Goal: Task Accomplishment & Management: Manage account settings

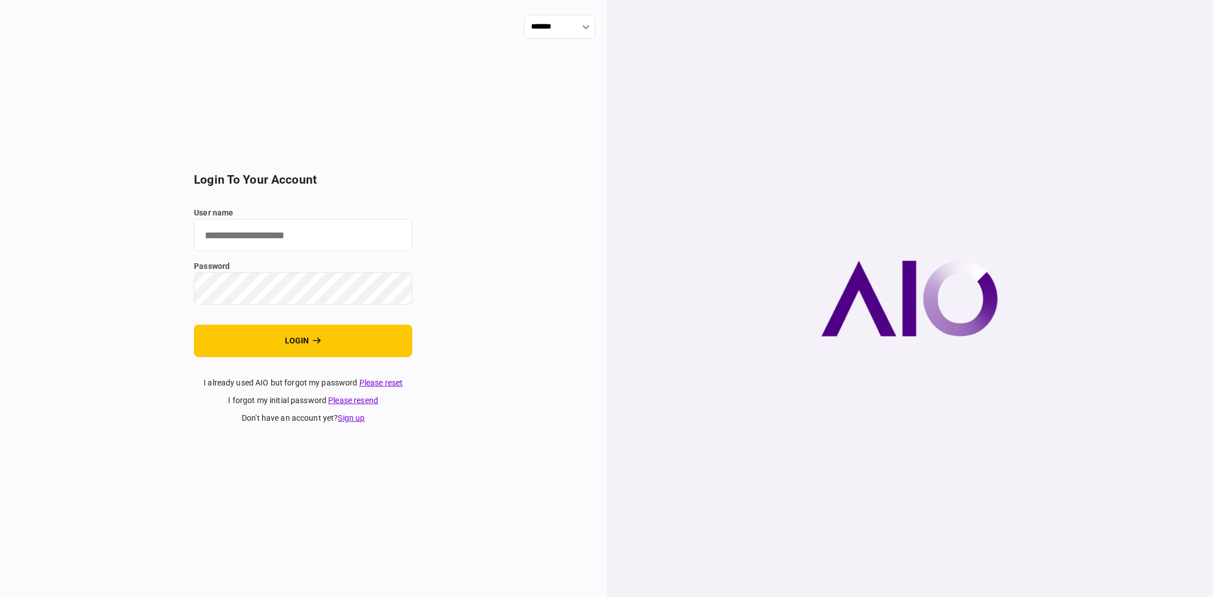
click at [204, 209] on input "user name" at bounding box center [303, 235] width 218 height 32
type input "******"
click at [224, 209] on button "login" at bounding box center [303, 341] width 218 height 32
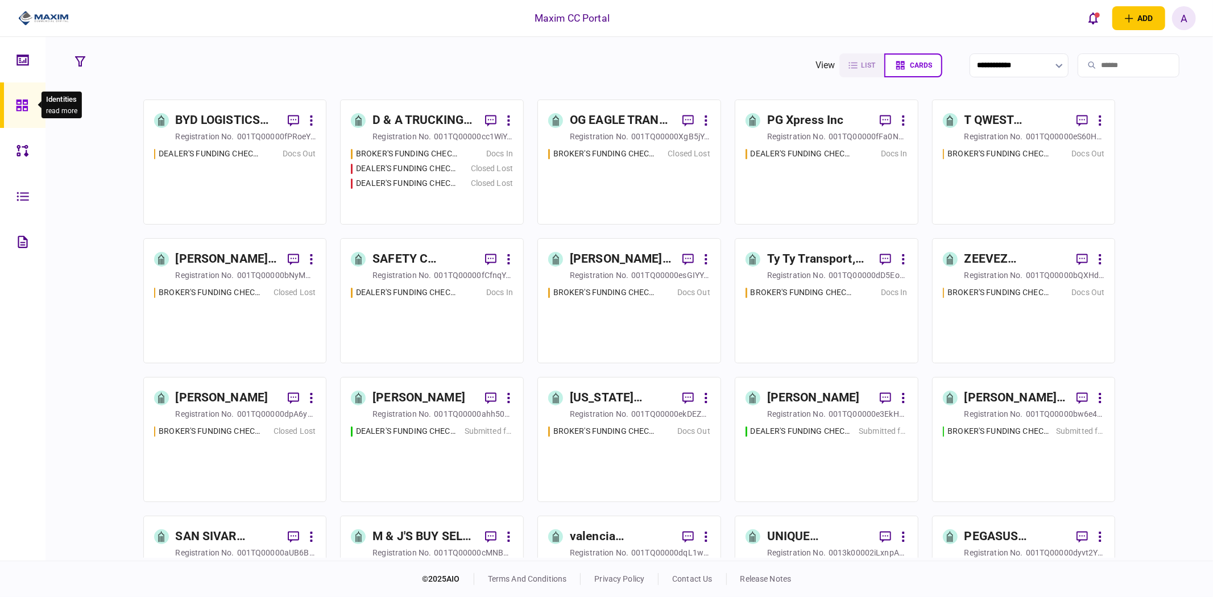
click at [19, 102] on icon at bounding box center [22, 105] width 13 height 13
click at [20, 146] on icon at bounding box center [22, 150] width 13 height 13
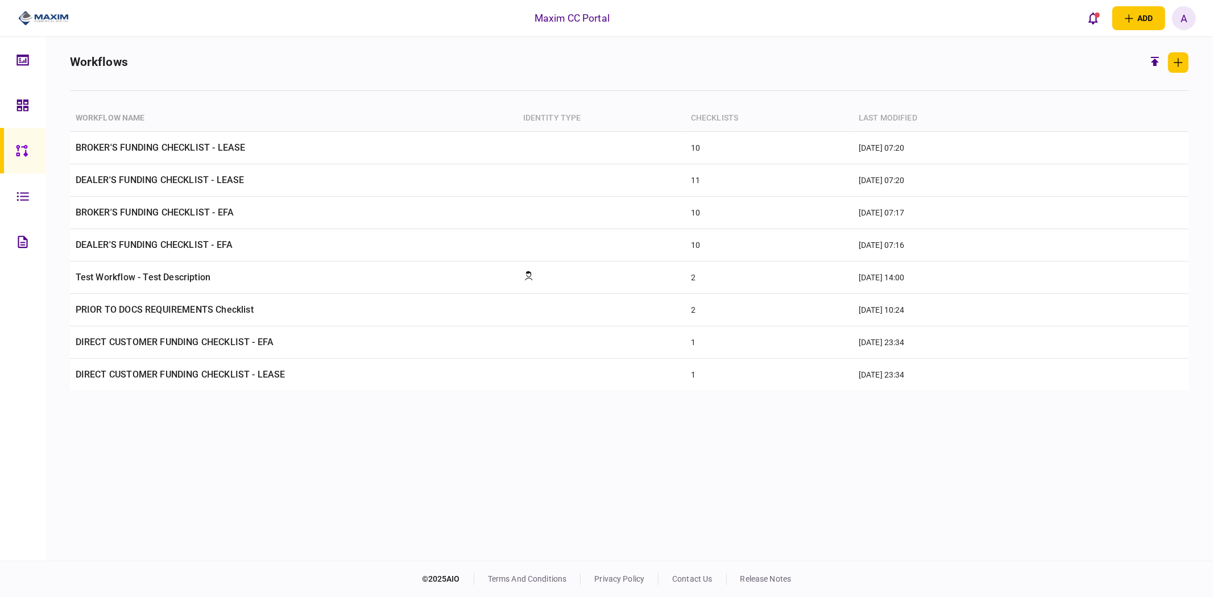
click at [22, 102] on icon at bounding box center [22, 105] width 13 height 13
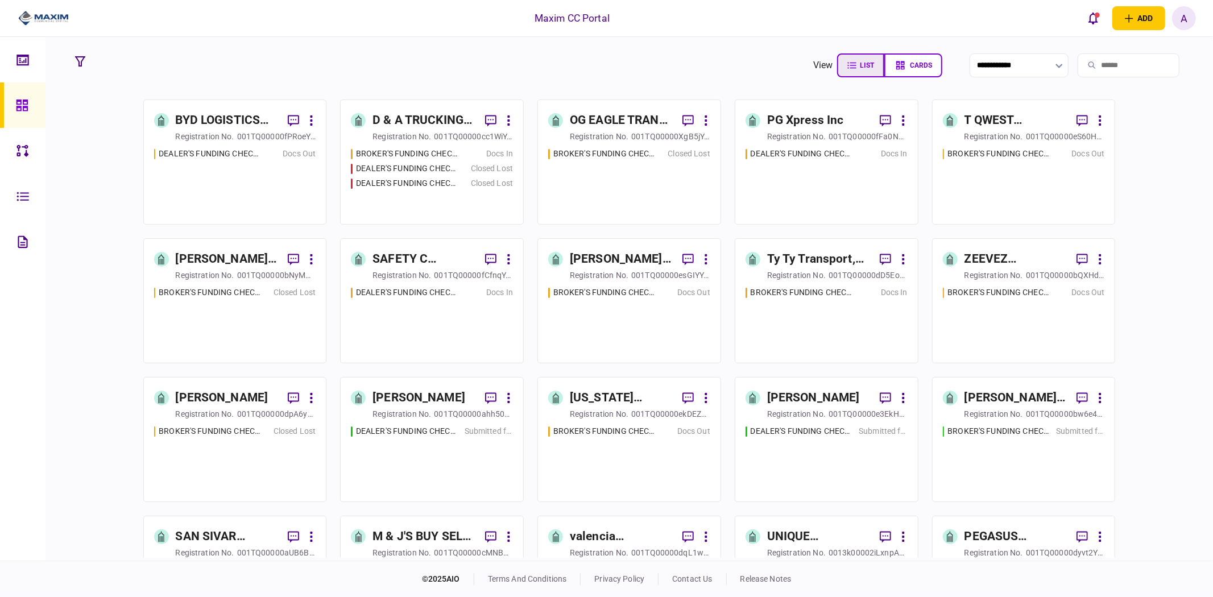
click at [860, 67] on span "list" at bounding box center [867, 65] width 14 height 8
type input "****"
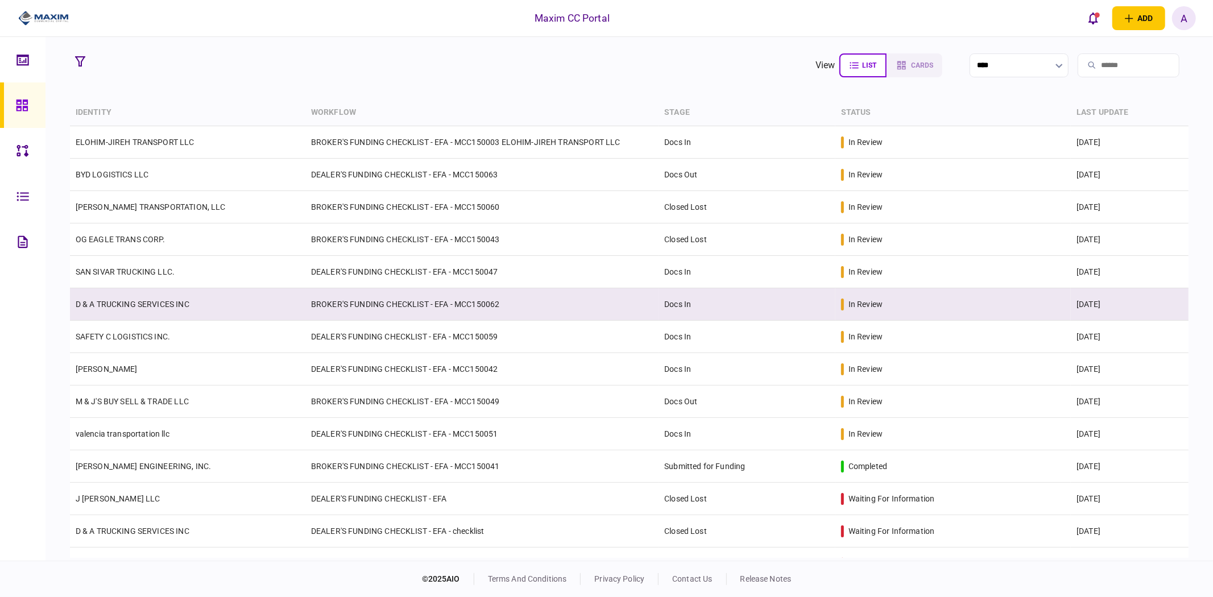
click at [421, 306] on td "BROKER'S FUNDING CHECKLIST - EFA - MCC150062" at bounding box center [481, 304] width 353 height 32
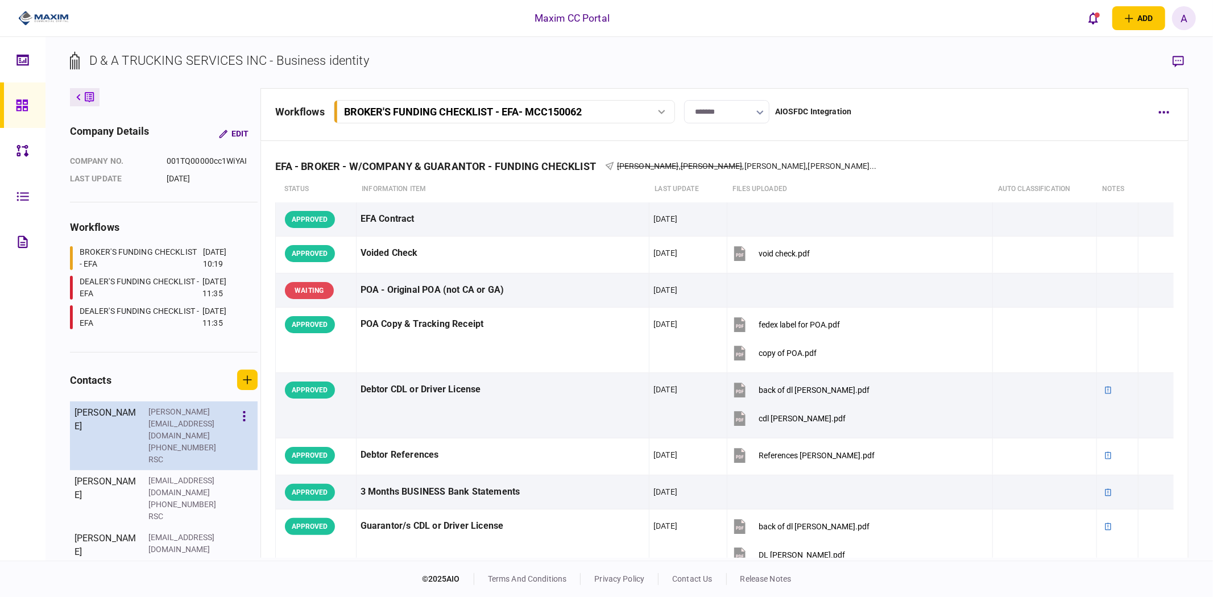
drag, startPoint x: 196, startPoint y: 399, endPoint x: 192, endPoint y: 409, distance: 11.2
click at [196, 399] on section "contacts [PERSON_NAME] [PERSON_NAME][EMAIL_ADDRESS][DOMAIN_NAME] [PHONE_NUMBER]…" at bounding box center [164, 471] width 188 height 202
click at [183, 442] on div "[PHONE_NUMBER]" at bounding box center [185, 448] width 74 height 12
click at [191, 414] on div "[PERSON_NAME][EMAIL_ADDRESS][DOMAIN_NAME]" at bounding box center [185, 424] width 74 height 36
click at [190, 414] on div "[PERSON_NAME][EMAIL_ADDRESS][DOMAIN_NAME]" at bounding box center [185, 424] width 74 height 36
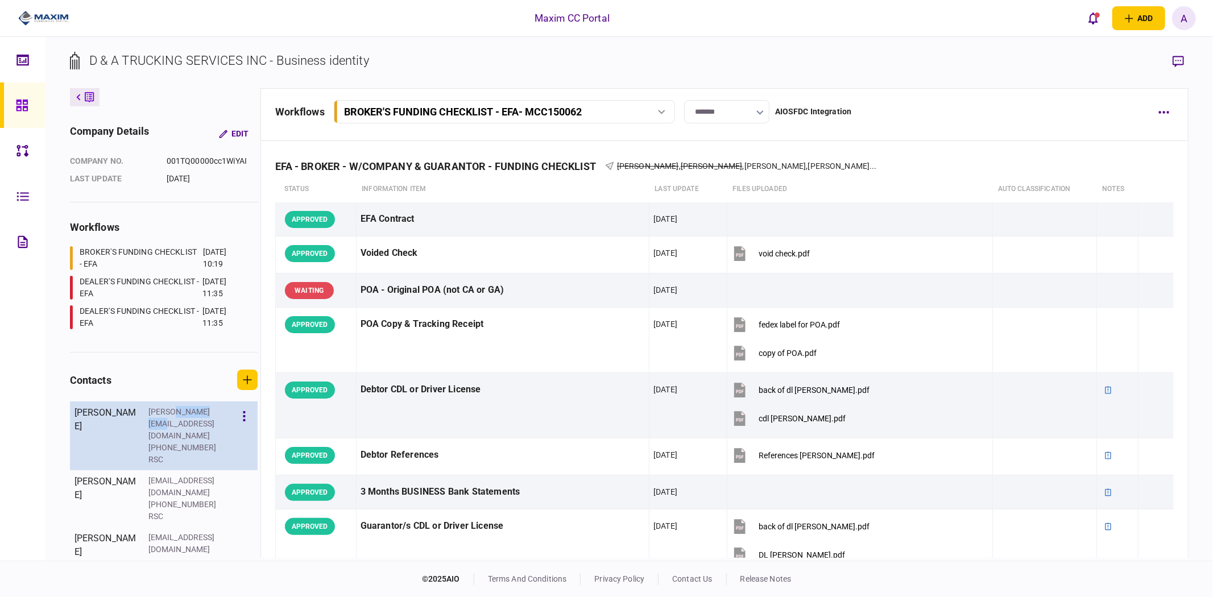
click at [200, 412] on div "[PERSON_NAME][EMAIL_ADDRESS][DOMAIN_NAME]" at bounding box center [185, 424] width 74 height 36
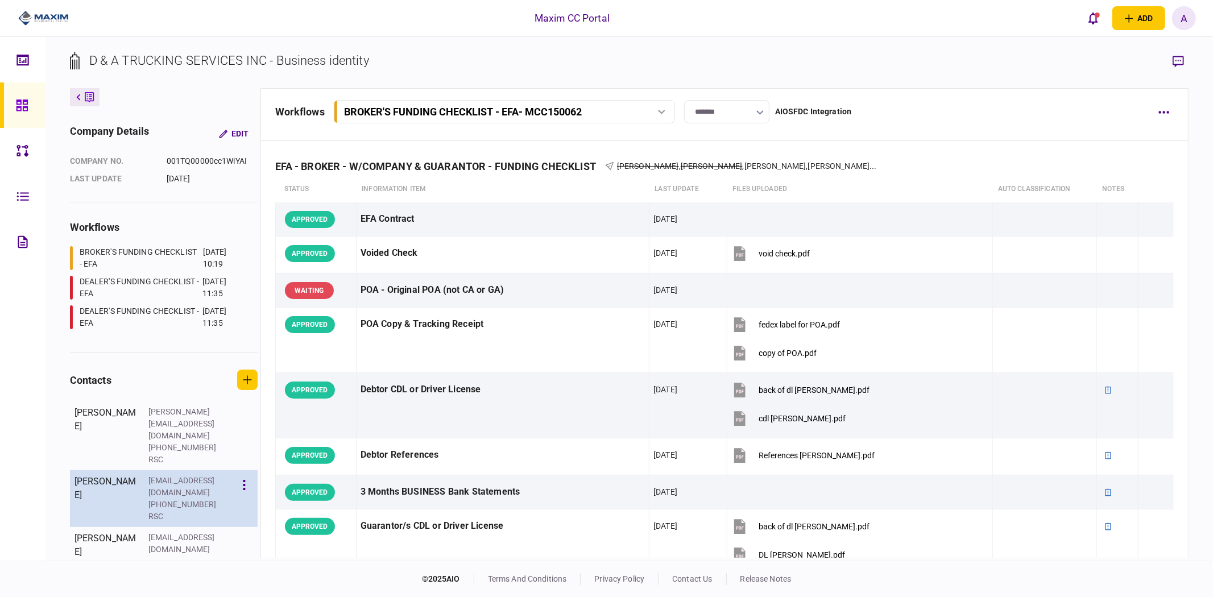
click at [184, 475] on div "[EMAIL_ADDRESS][DOMAIN_NAME]" at bounding box center [185, 487] width 74 height 24
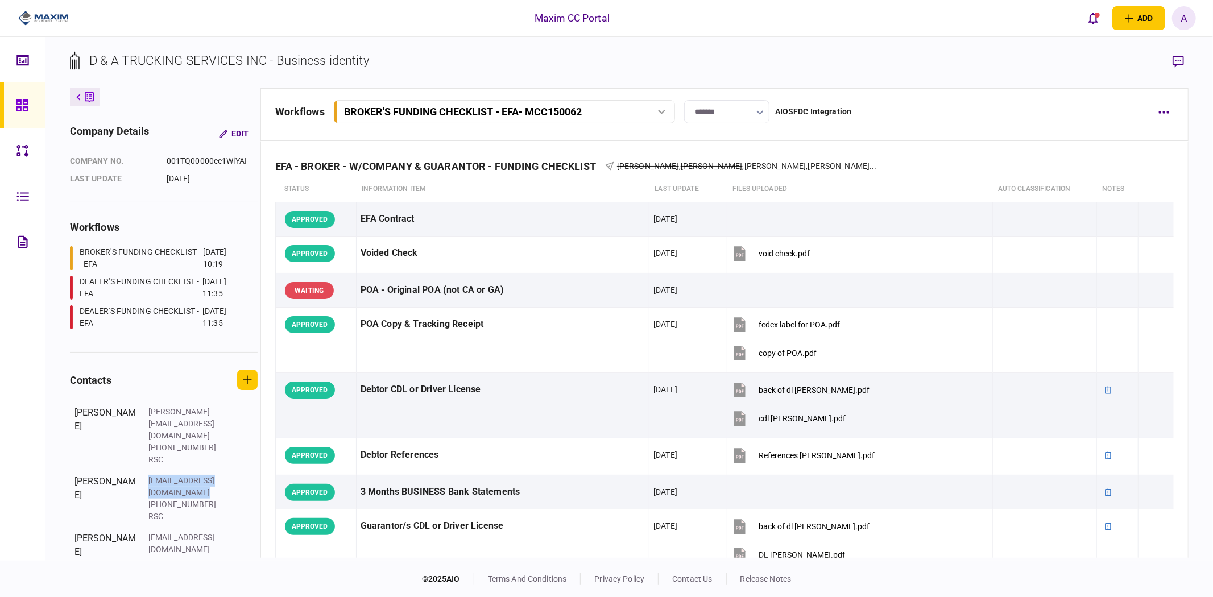
copy div "[EMAIL_ADDRESS][DOMAIN_NAME]"
click at [177, 532] on div "[EMAIL_ADDRESS][DOMAIN_NAME]" at bounding box center [185, 544] width 74 height 24
copy div "[EMAIL_ADDRESS][DOMAIN_NAME]"
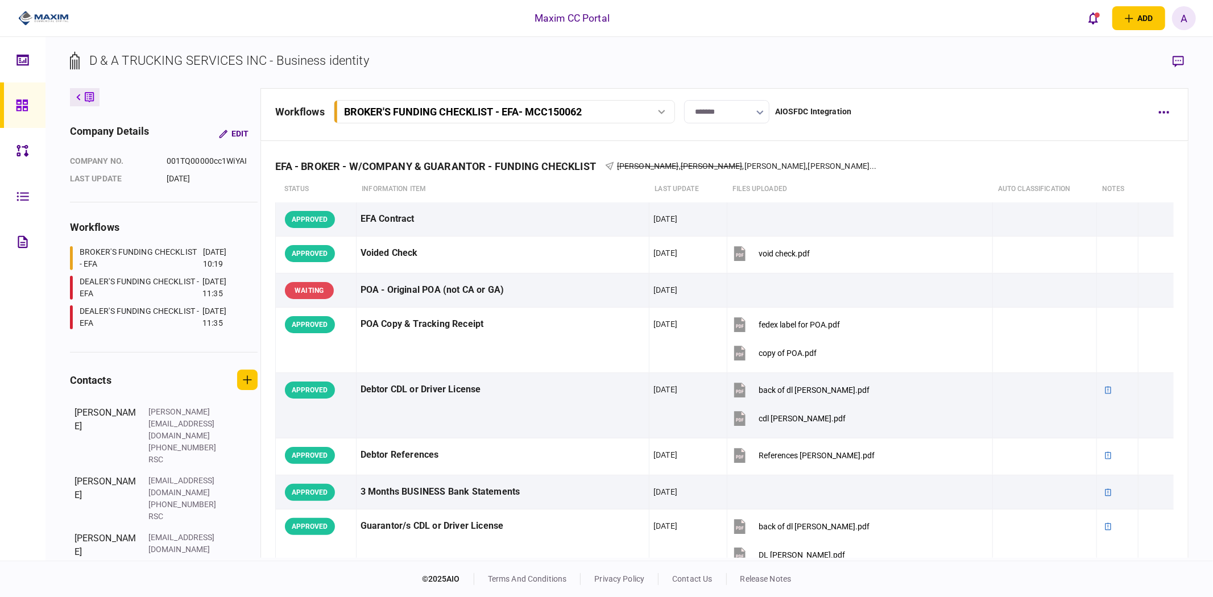
click at [895, 38] on div "D & A TRUCKING SERVICES INC - Business identity company details Edit company no…" at bounding box center [629, 299] width 1168 height 524
click at [1176, 57] on icon "button" at bounding box center [1178, 62] width 11 height 12
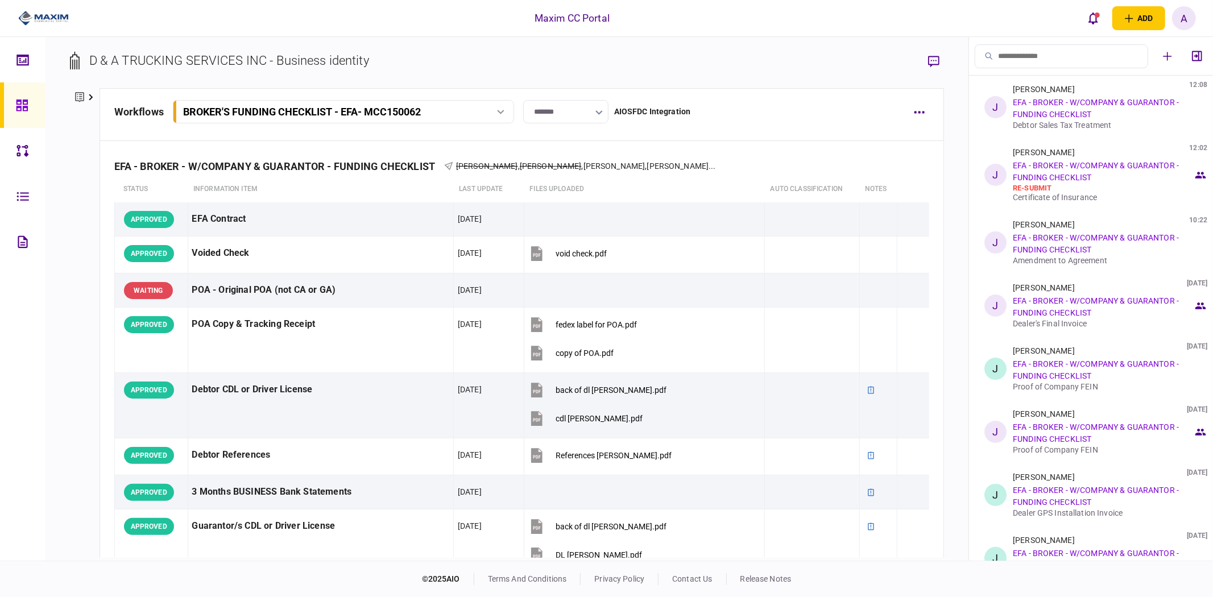
click at [84, 93] on button at bounding box center [85, 97] width 30 height 18
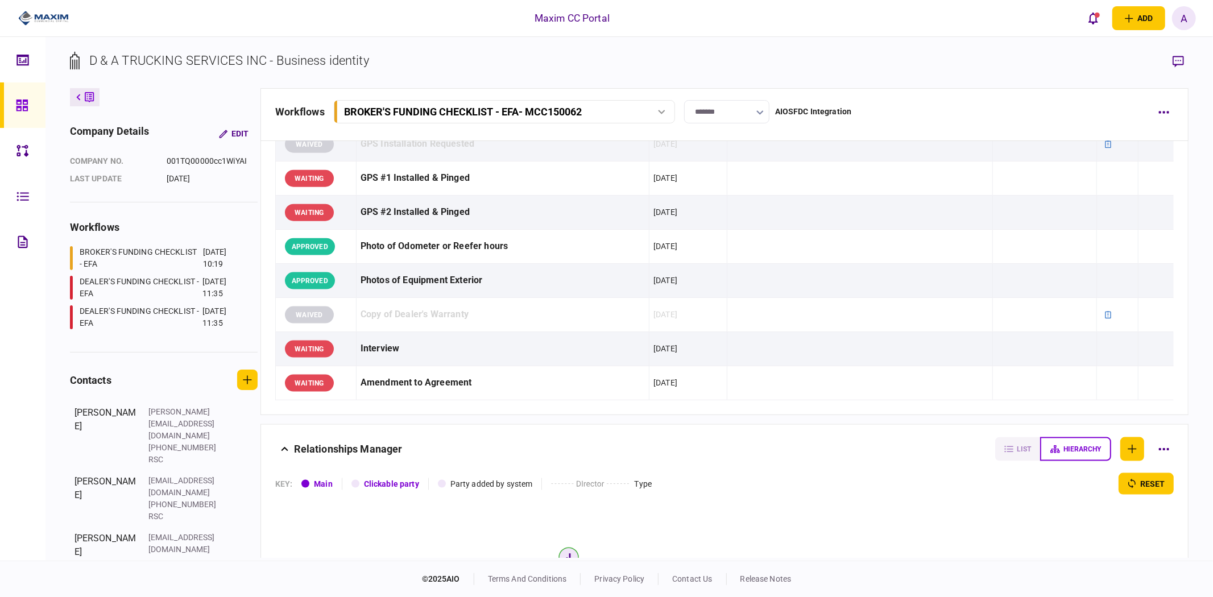
scroll to position [816, 0]
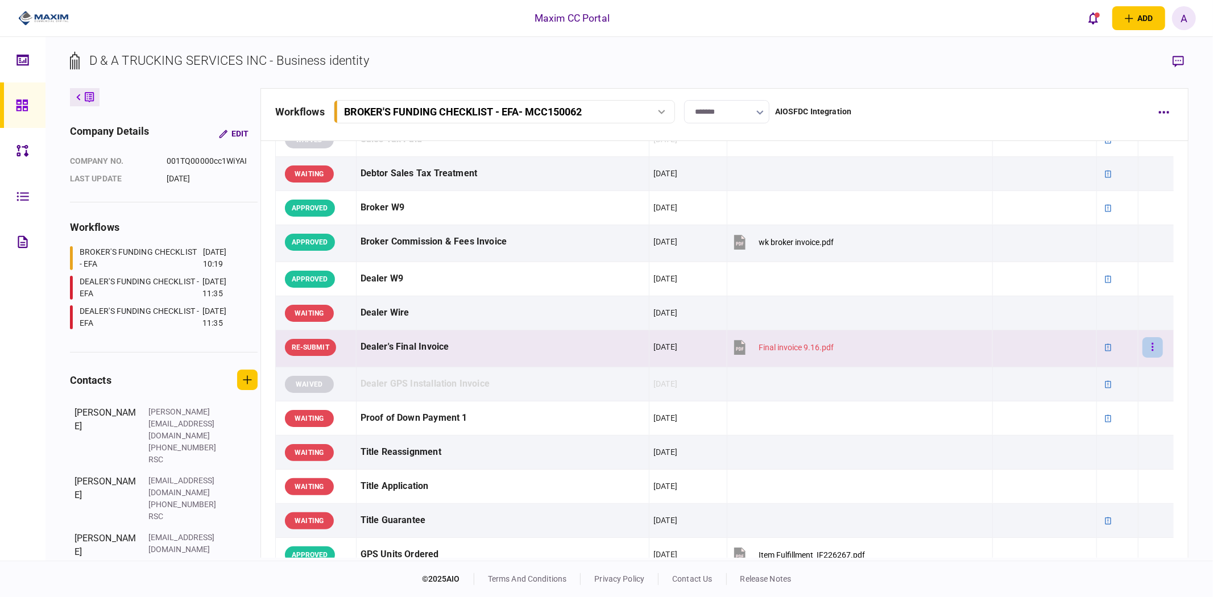
click at [1143, 347] on button "button" at bounding box center [1153, 347] width 20 height 20
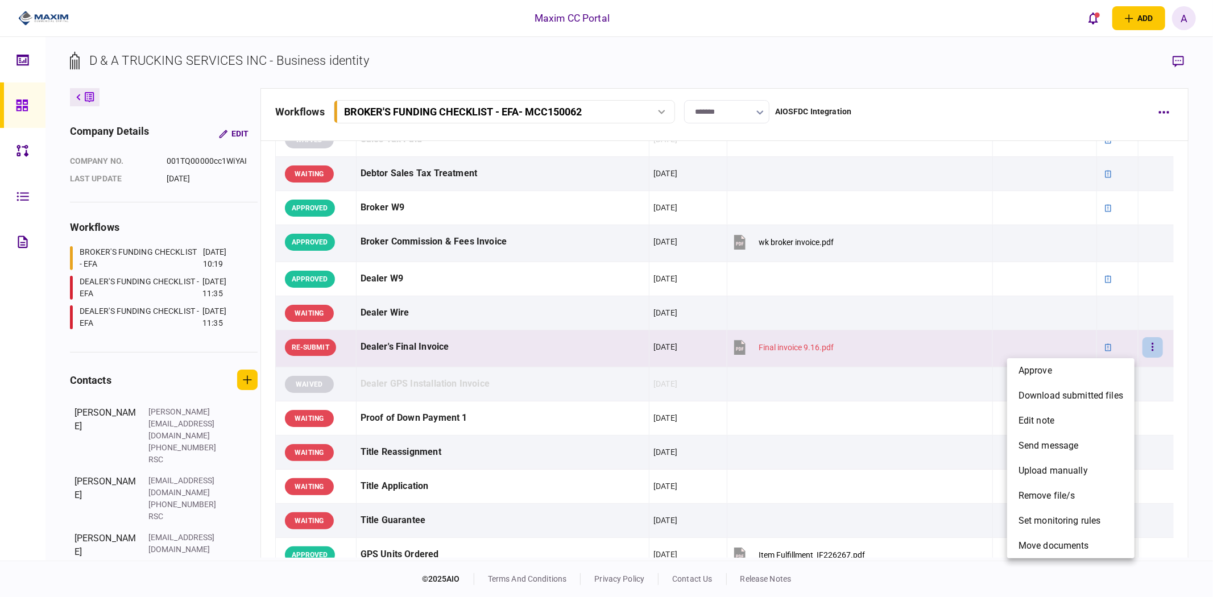
click at [547, 341] on div at bounding box center [606, 298] width 1213 height 597
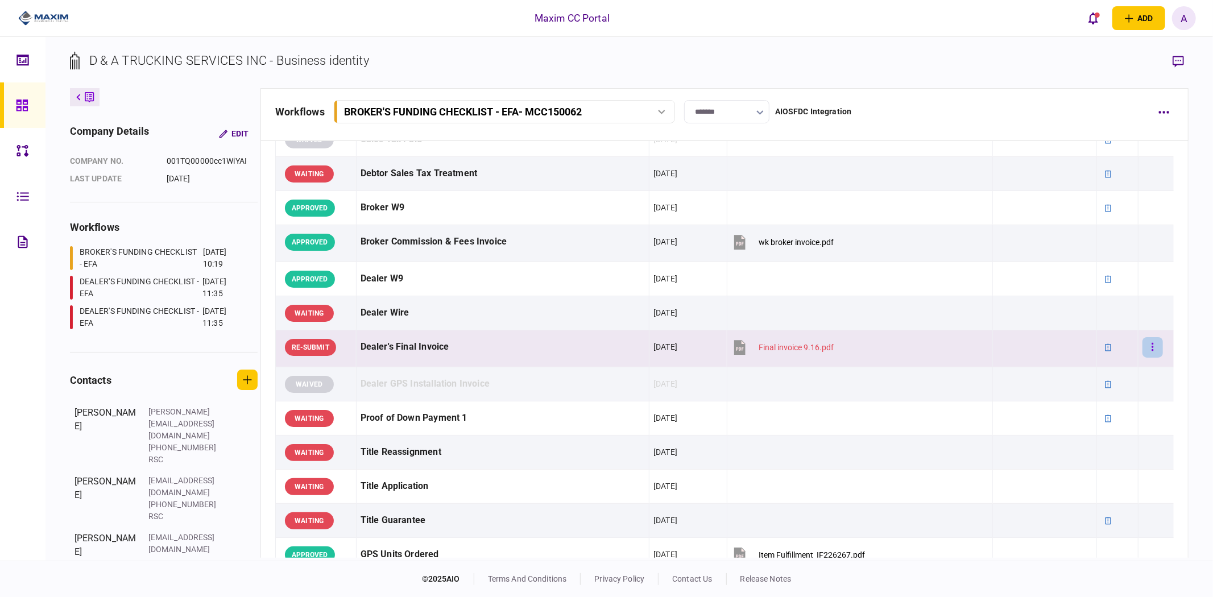
click at [1143, 345] on button "button" at bounding box center [1153, 347] width 20 height 20
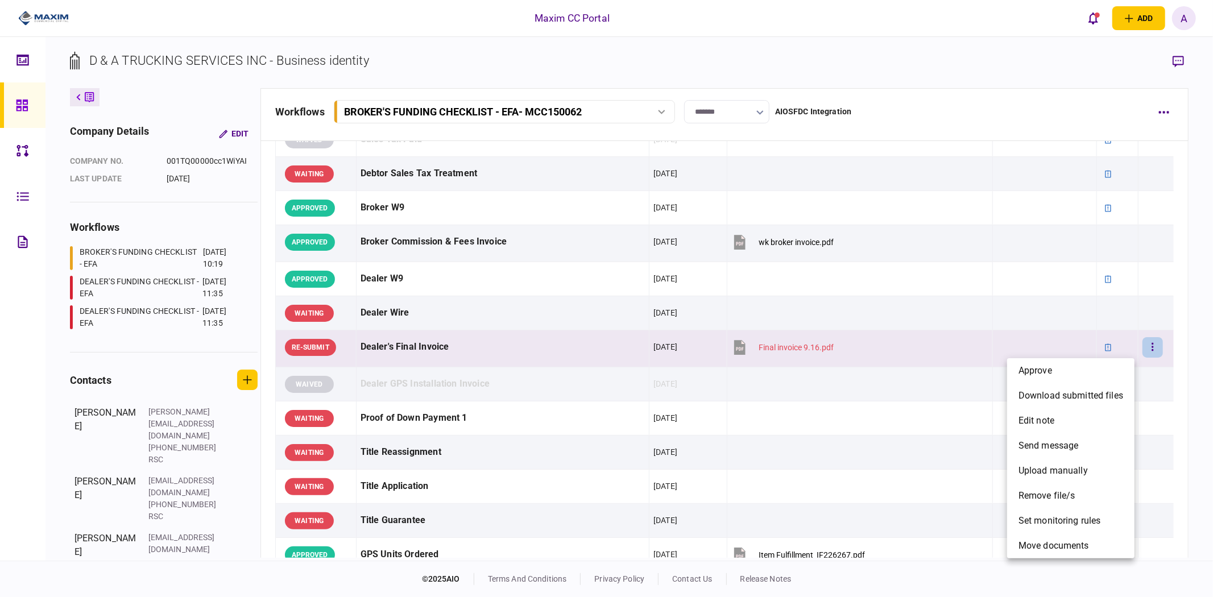
click at [1180, 59] on div at bounding box center [606, 298] width 1213 height 597
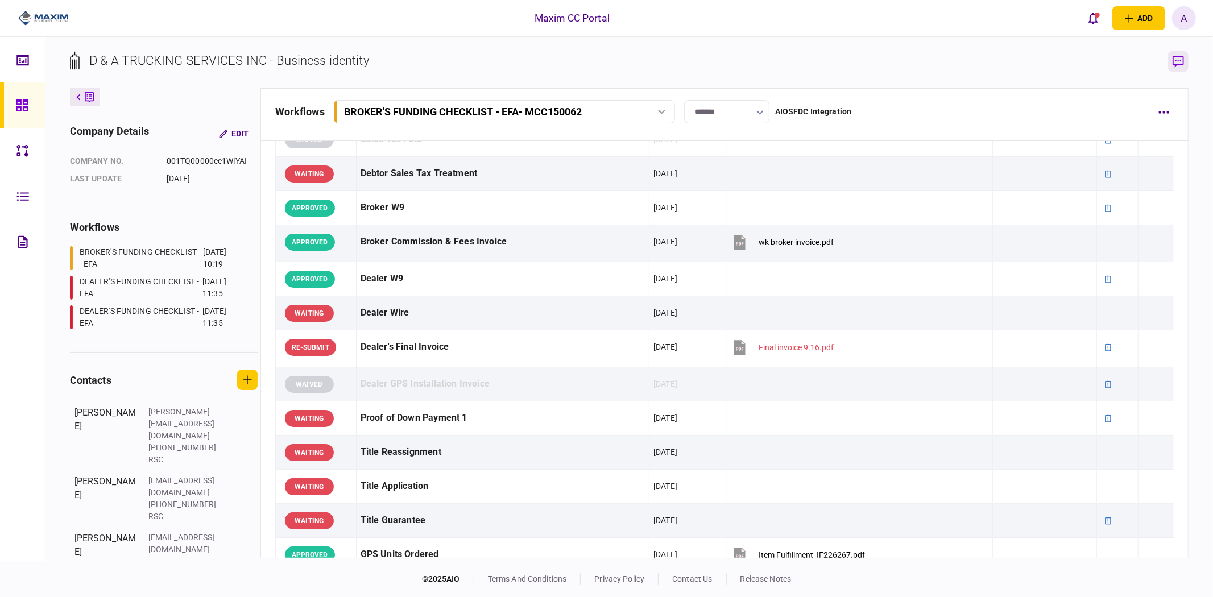
click at [1176, 60] on icon "button" at bounding box center [1178, 61] width 11 height 11
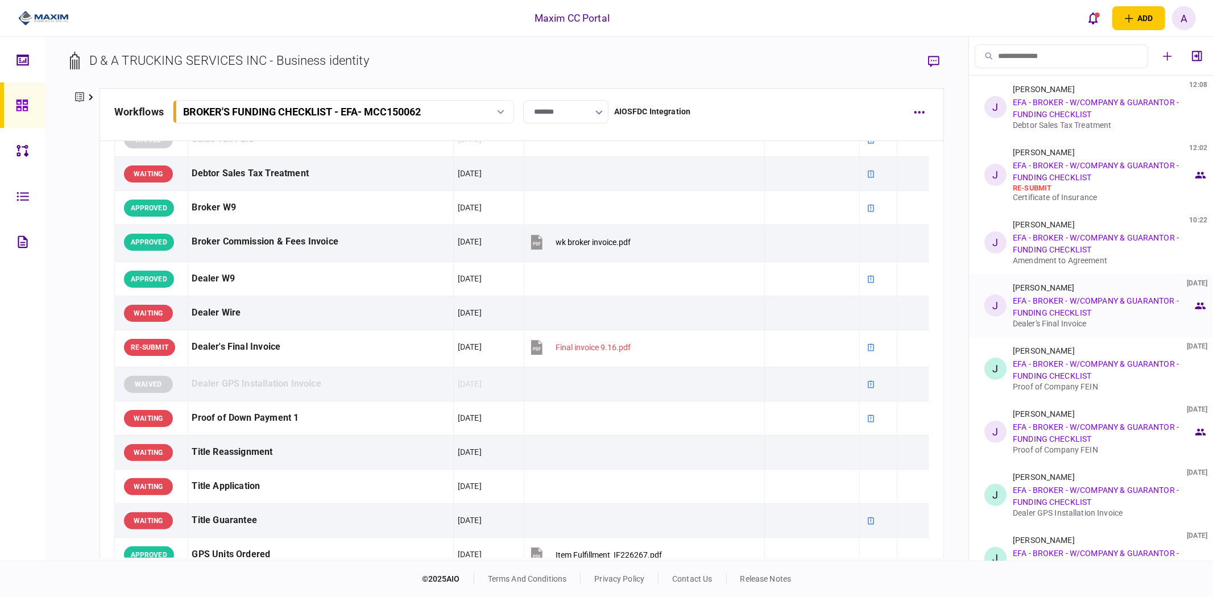
click at [1079, 299] on link "EFA - BROKER - W/COMPANY & GUARANTOR - FUNDING CHECKLIST" at bounding box center [1096, 306] width 166 height 21
click at [1077, 322] on div "Dealer's Final Invoice" at bounding box center [1103, 323] width 180 height 9
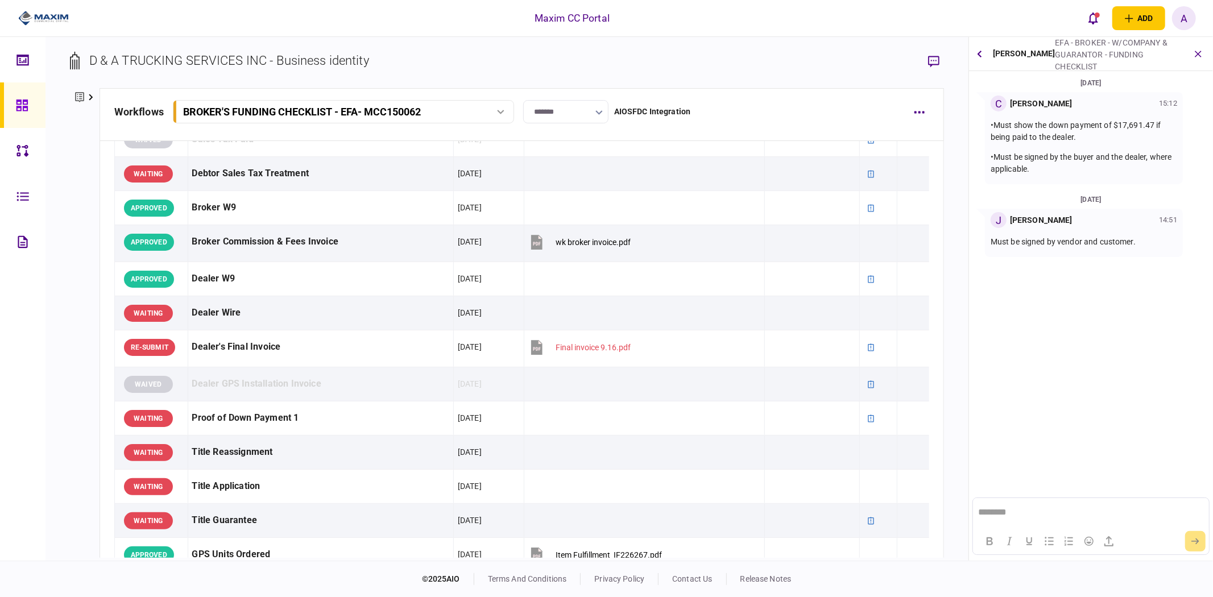
scroll to position [0, 0]
click at [1198, 49] on icon "button" at bounding box center [1198, 53] width 13 height 13
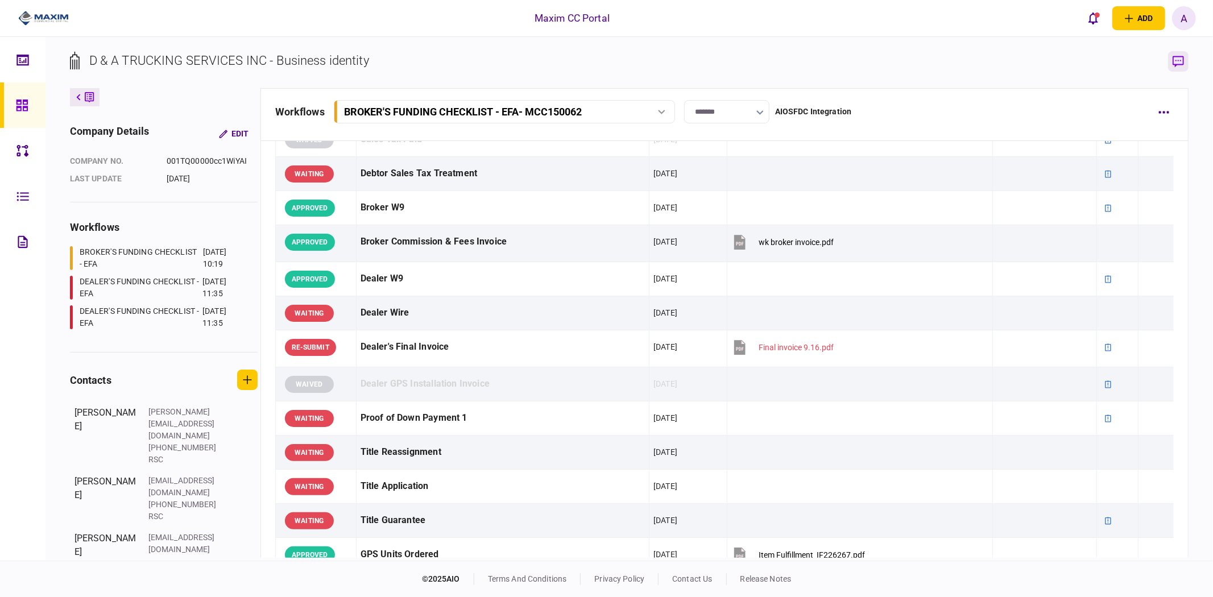
click at [1177, 56] on icon "button" at bounding box center [1178, 62] width 11 height 12
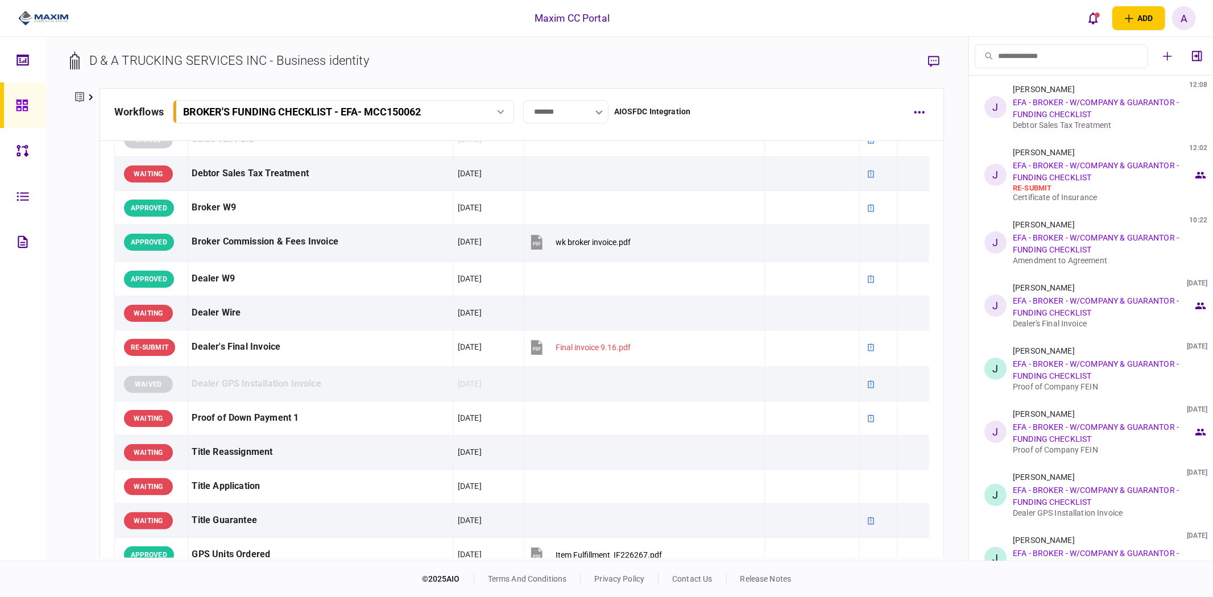
click at [87, 94] on button at bounding box center [85, 97] width 30 height 18
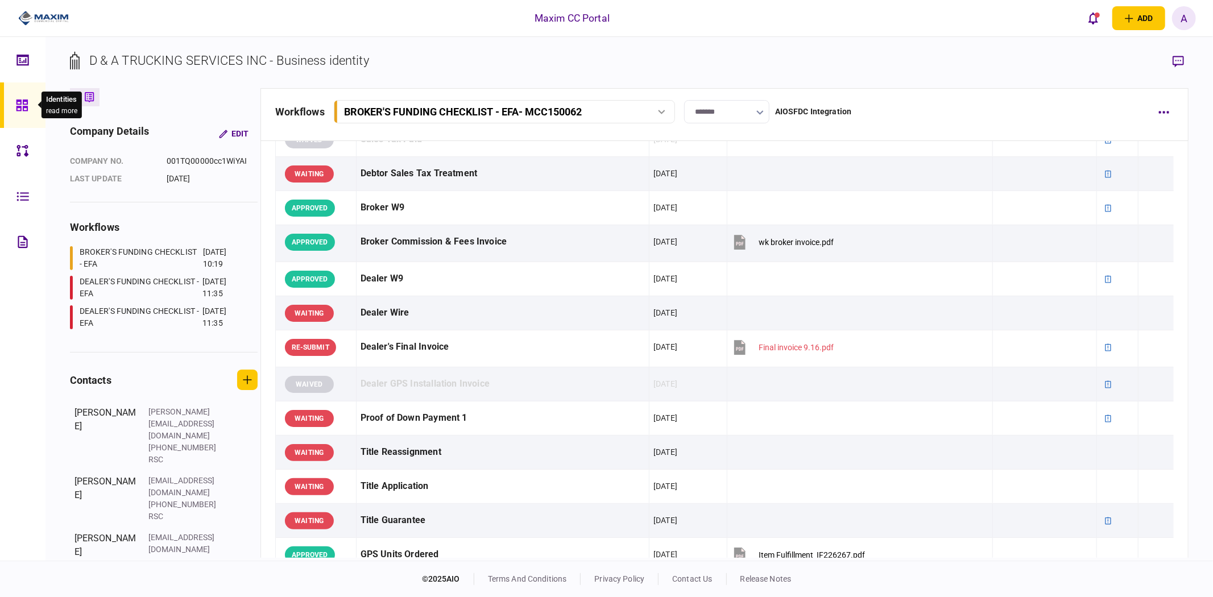
click at [19, 104] on icon at bounding box center [21, 105] width 11 height 11
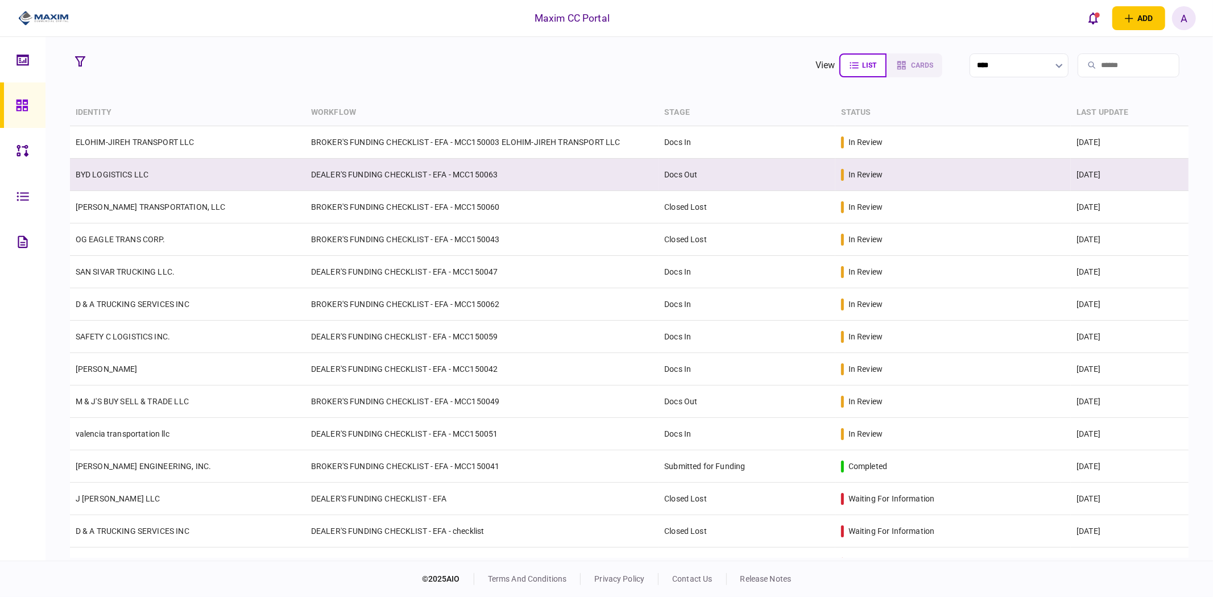
click at [338, 171] on td "DEALER'S FUNDING CHECKLIST - EFA - MCC150063" at bounding box center [481, 175] width 353 height 32
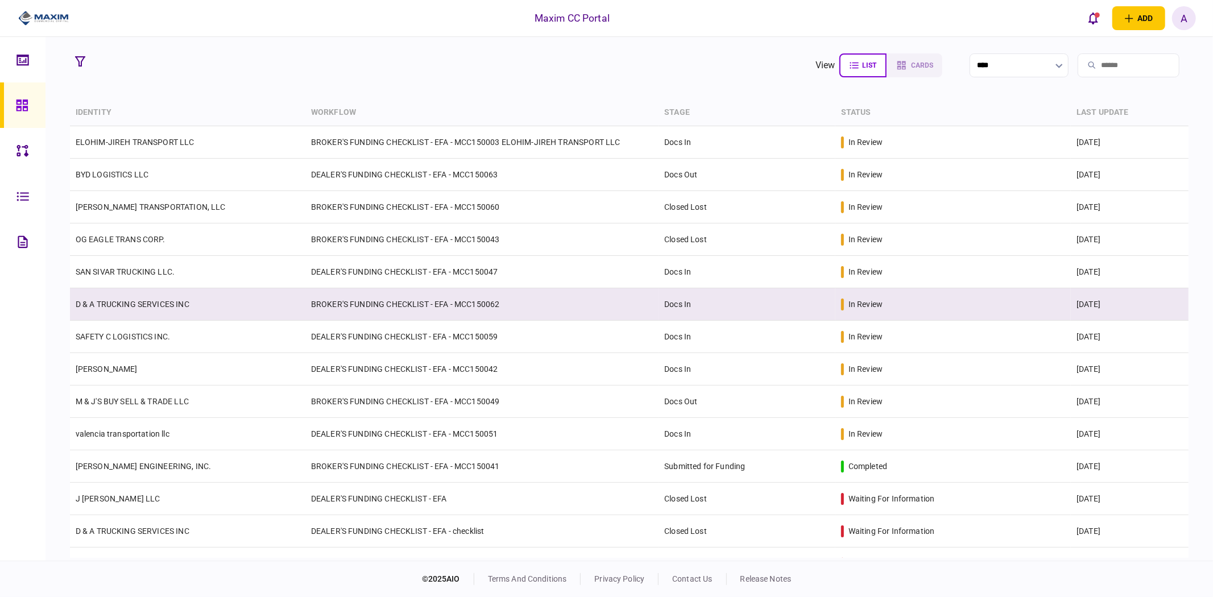
click at [150, 296] on td "D & A TRUCKING SERVICES INC" at bounding box center [187, 304] width 235 height 32
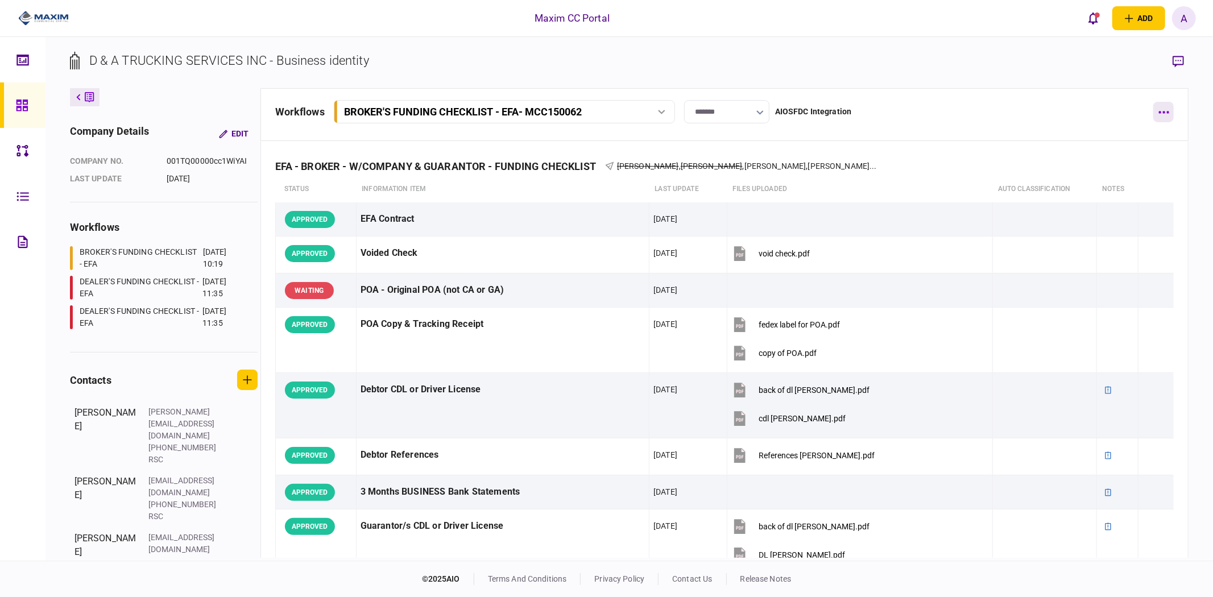
click at [1169, 109] on button "button" at bounding box center [1163, 112] width 20 height 20
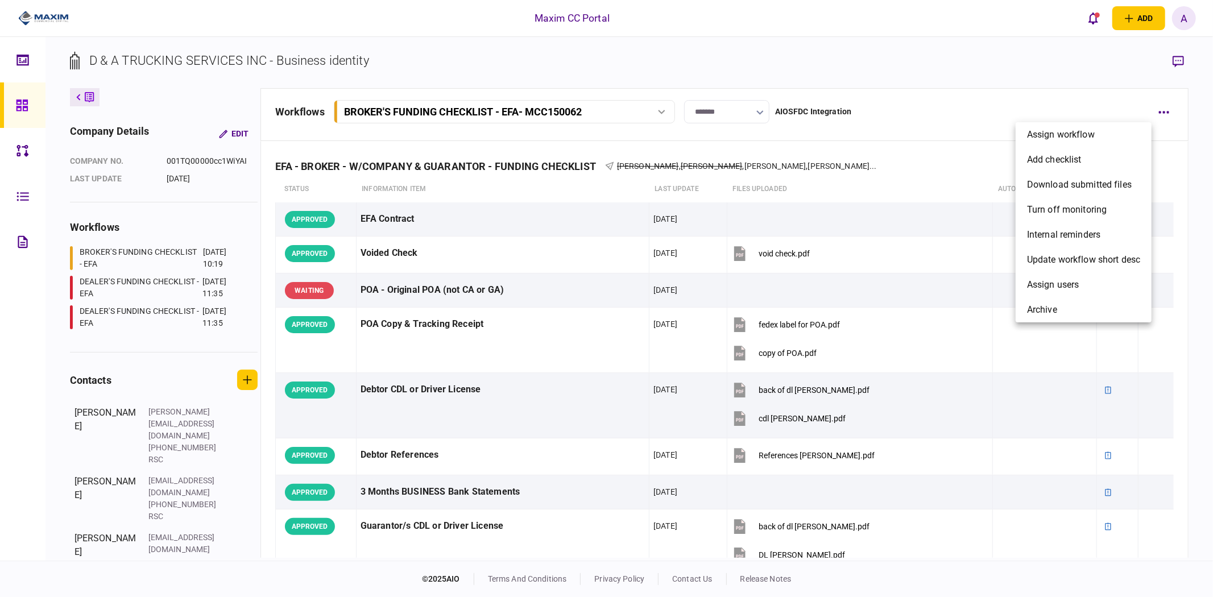
click at [1128, 396] on div at bounding box center [606, 298] width 1213 height 597
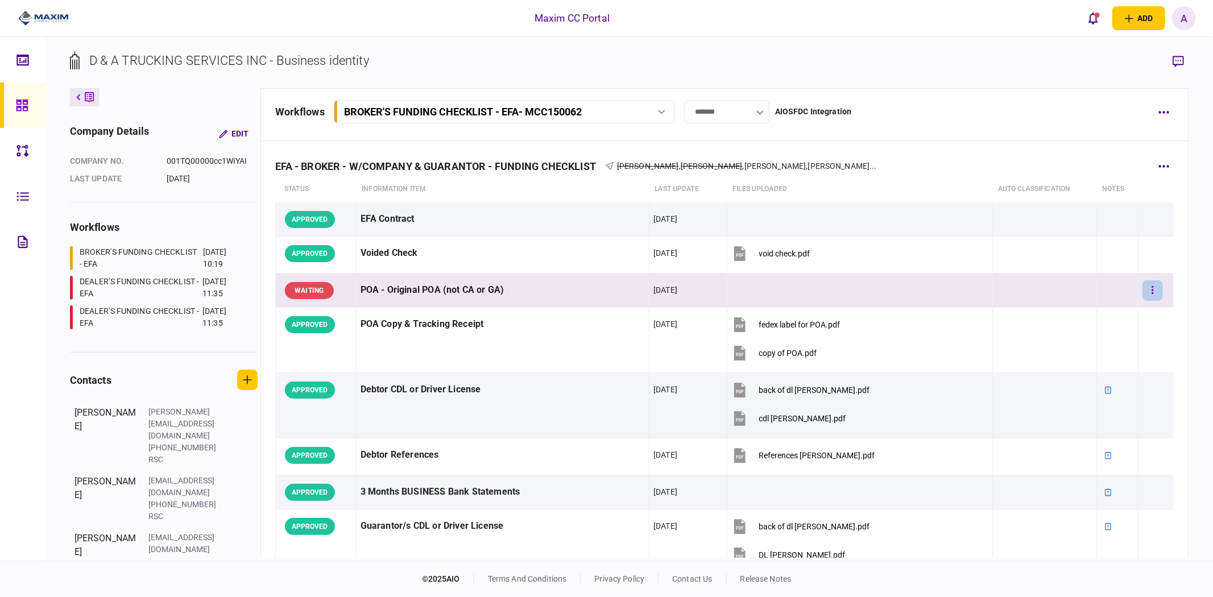
click at [1149, 291] on button "button" at bounding box center [1153, 290] width 20 height 20
click at [1071, 361] on span "send message" at bounding box center [1070, 364] width 60 height 14
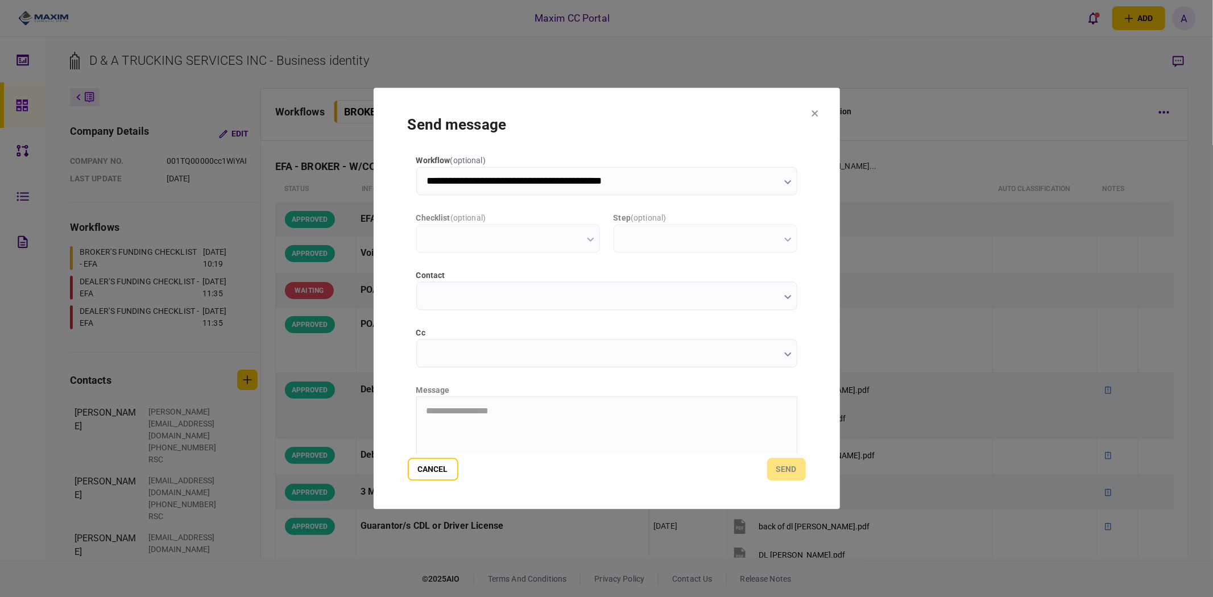
type input "**********"
click at [550, 301] on input "**********" at bounding box center [606, 296] width 381 height 28
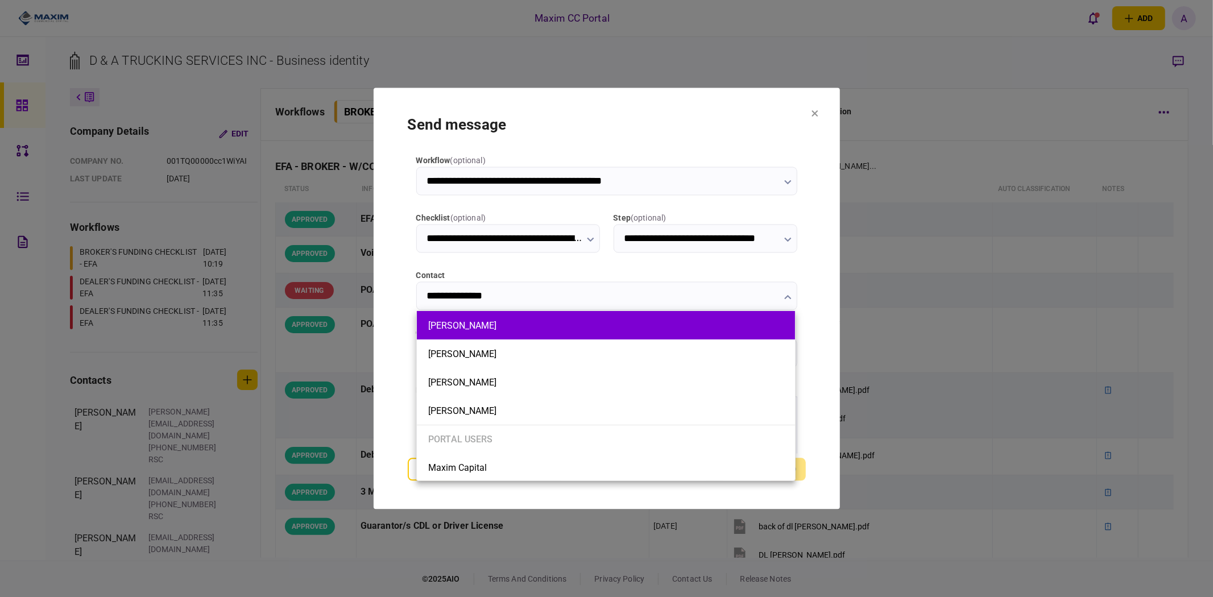
click at [490, 332] on li "[PERSON_NAME]" at bounding box center [606, 325] width 378 height 28
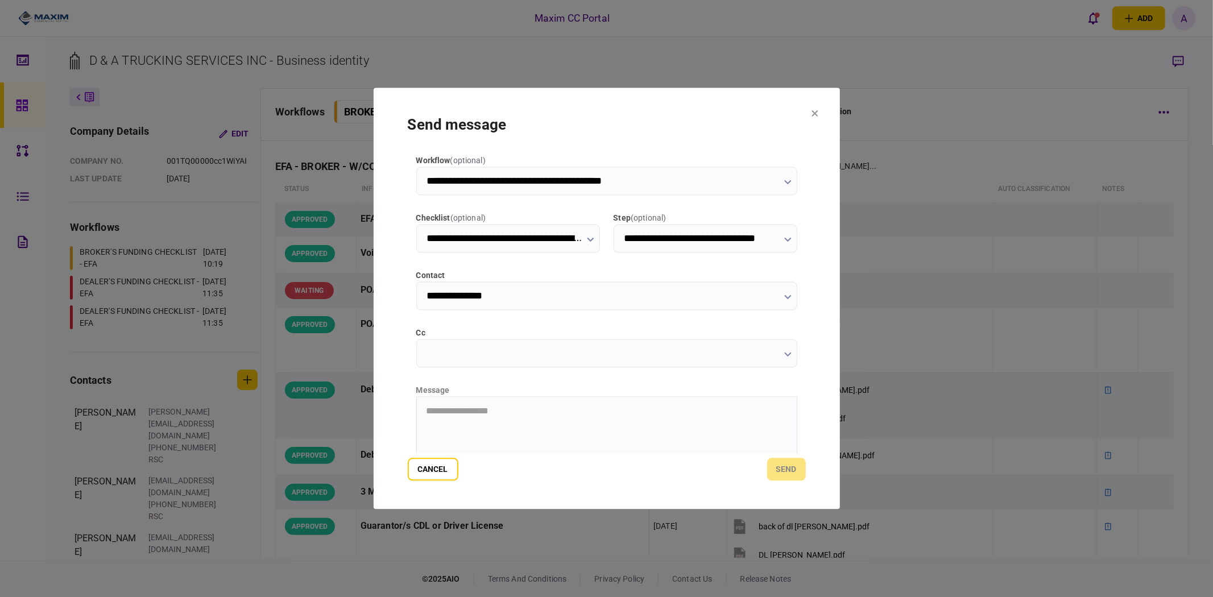
click at [535, 297] on input "**********" at bounding box center [606, 296] width 381 height 28
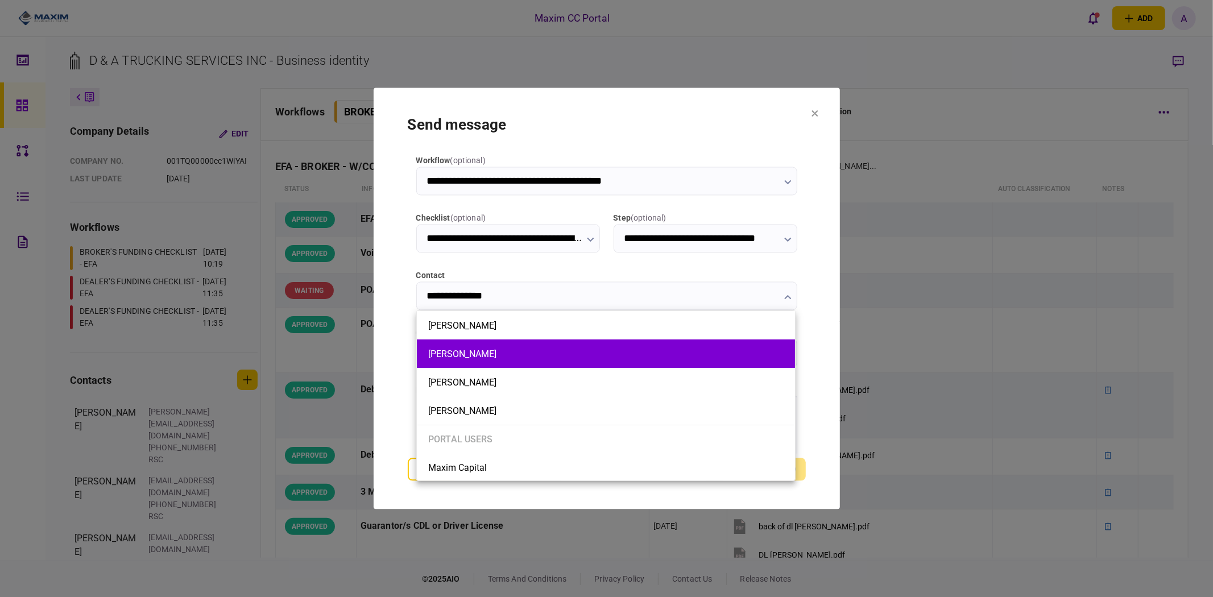
click at [487, 343] on li "[PERSON_NAME]" at bounding box center [606, 354] width 378 height 28
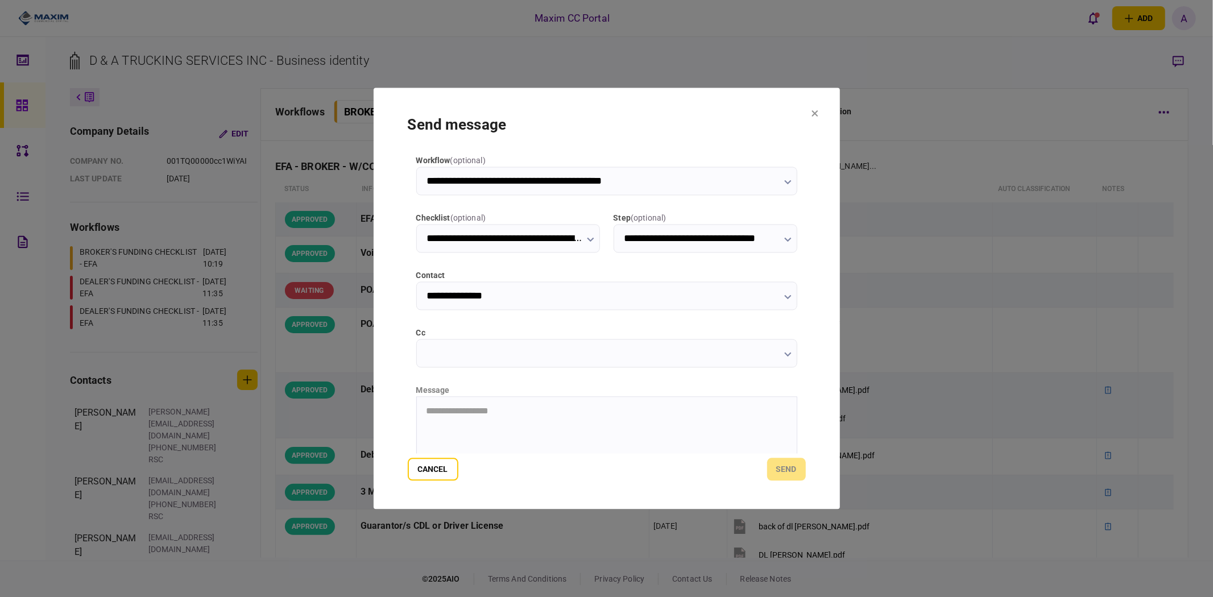
click at [524, 299] on input "**********" at bounding box center [606, 296] width 381 height 28
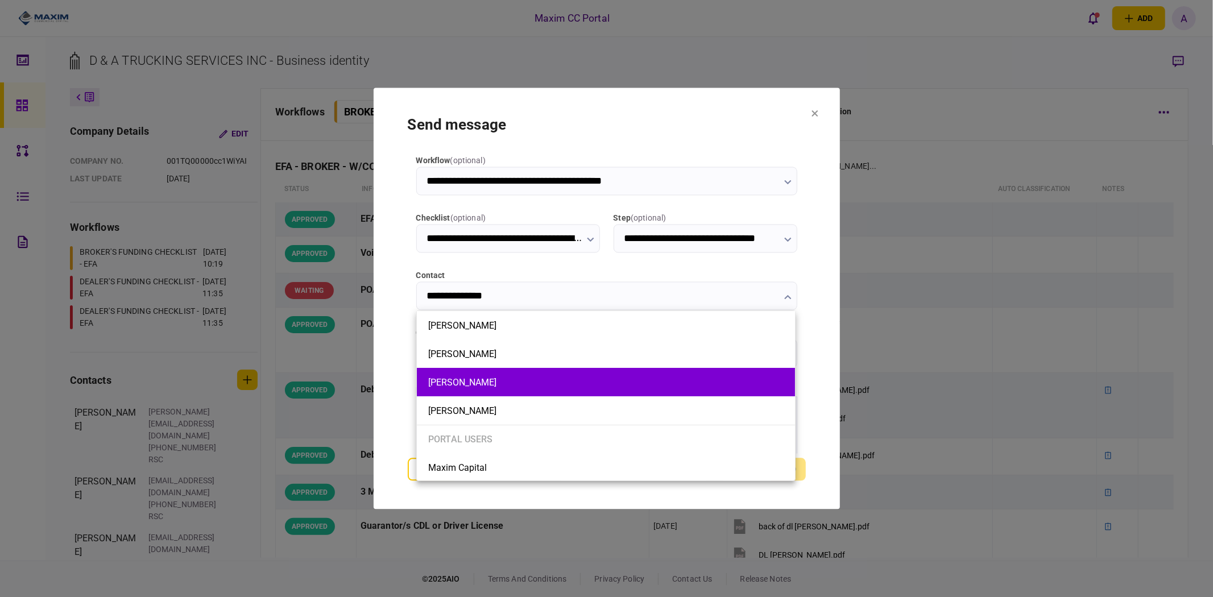
click at [475, 373] on li "[PERSON_NAME]" at bounding box center [606, 382] width 378 height 28
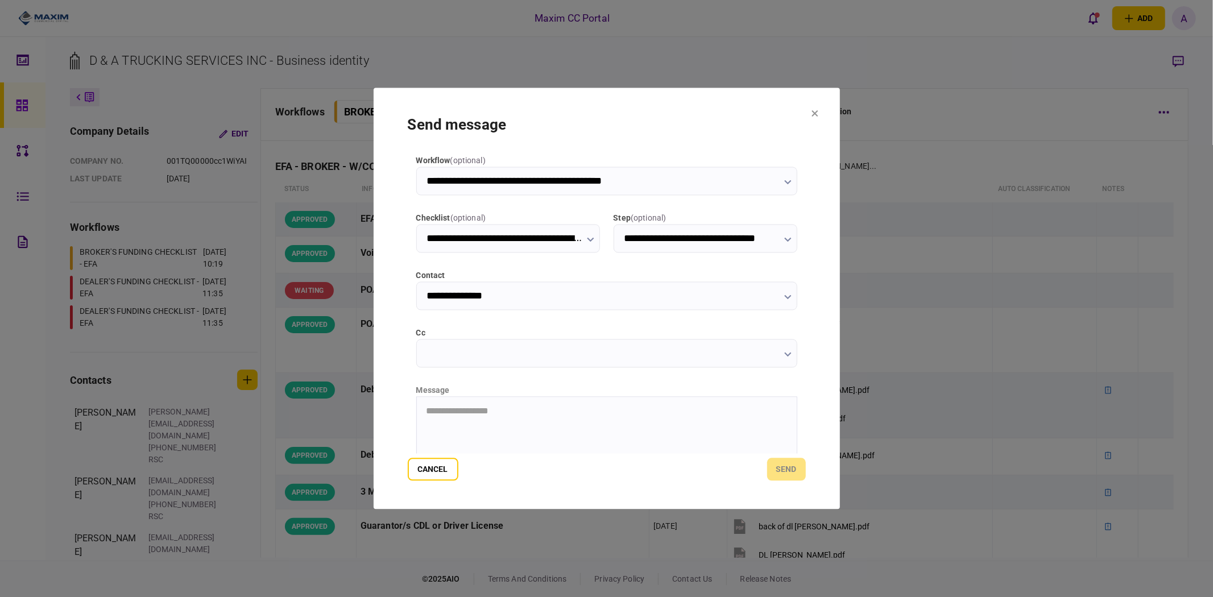
scroll to position [84, 0]
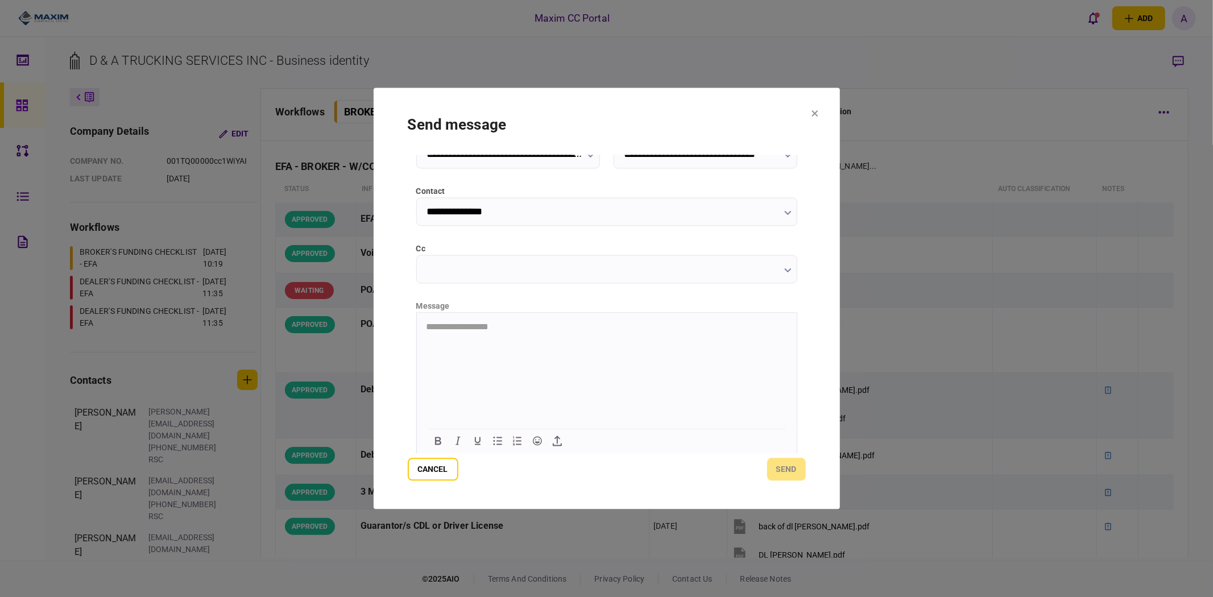
click at [561, 208] on input "**********" at bounding box center [606, 212] width 381 height 28
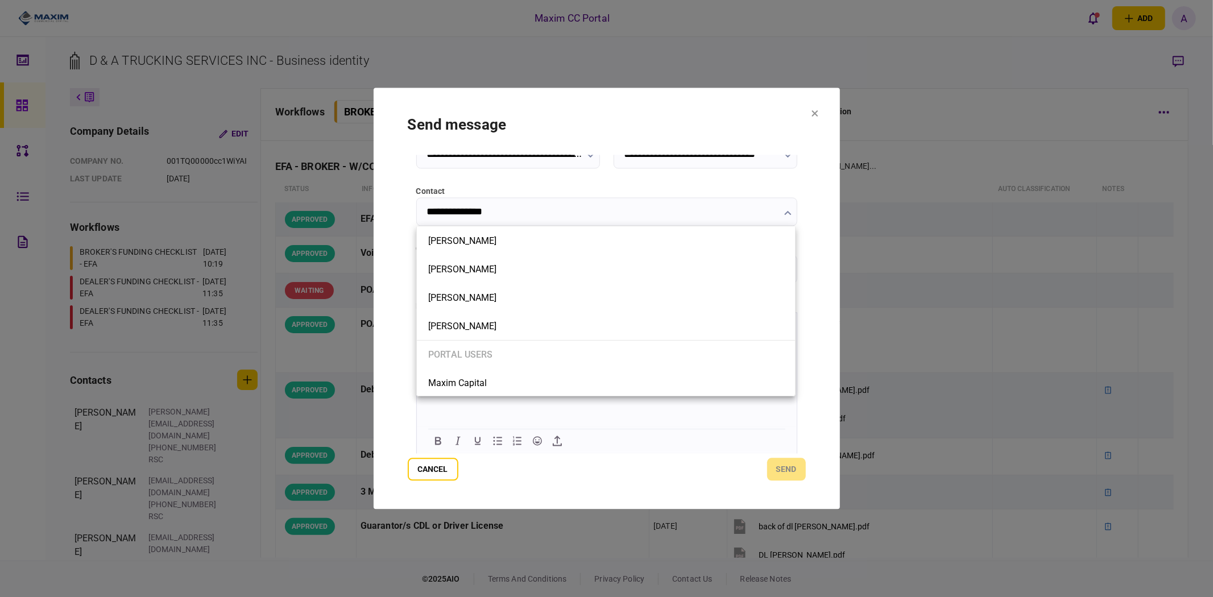
click at [85, 416] on div at bounding box center [606, 298] width 1213 height 597
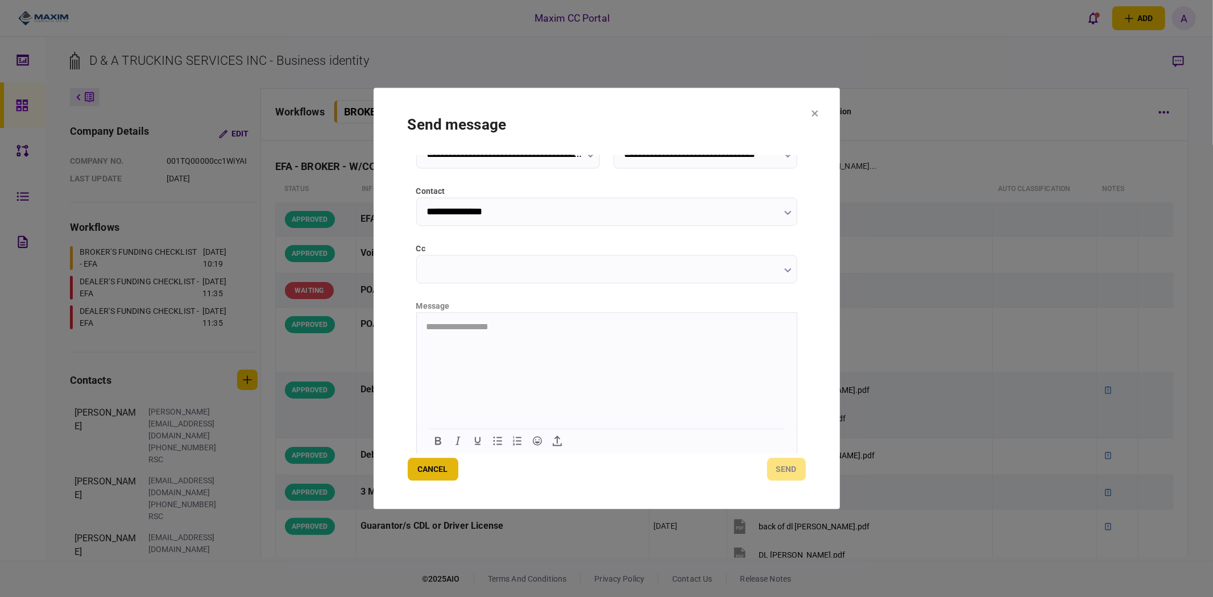
click at [428, 473] on button "Cancel" at bounding box center [433, 469] width 51 height 23
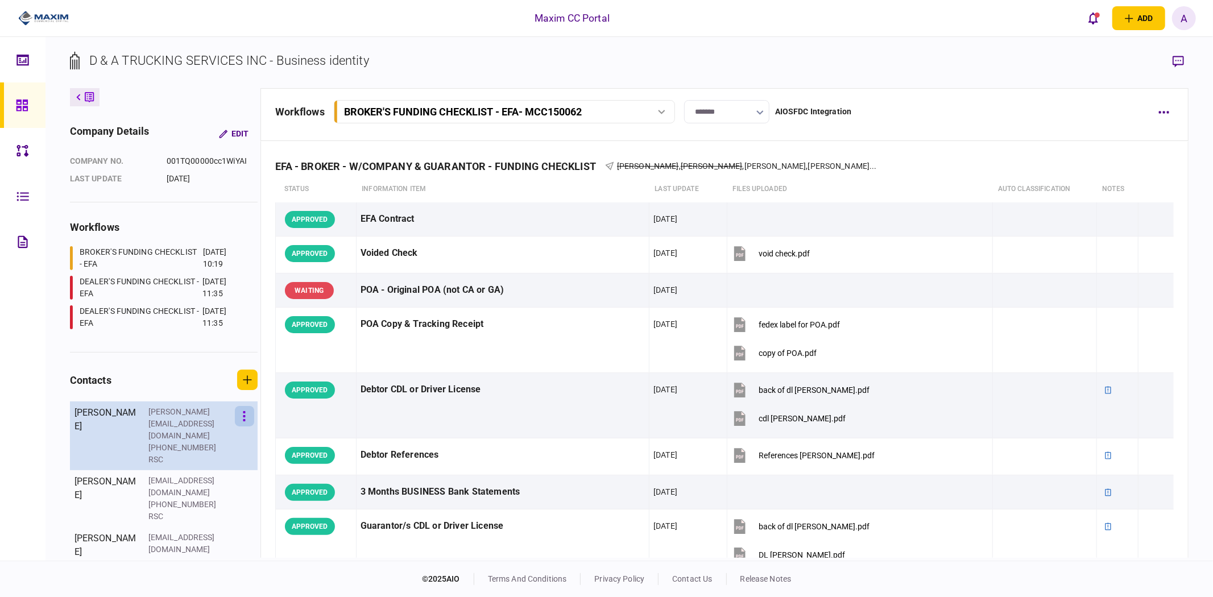
click at [243, 416] on icon "button" at bounding box center [244, 416] width 3 height 11
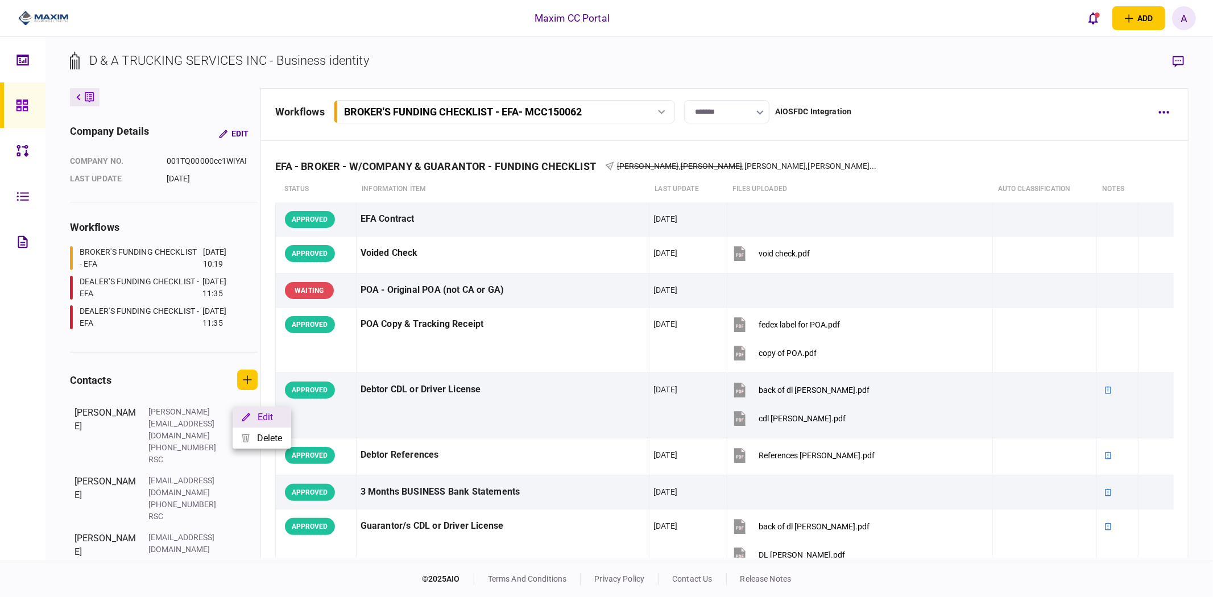
click at [271, 419] on button "Edit" at bounding box center [262, 417] width 59 height 21
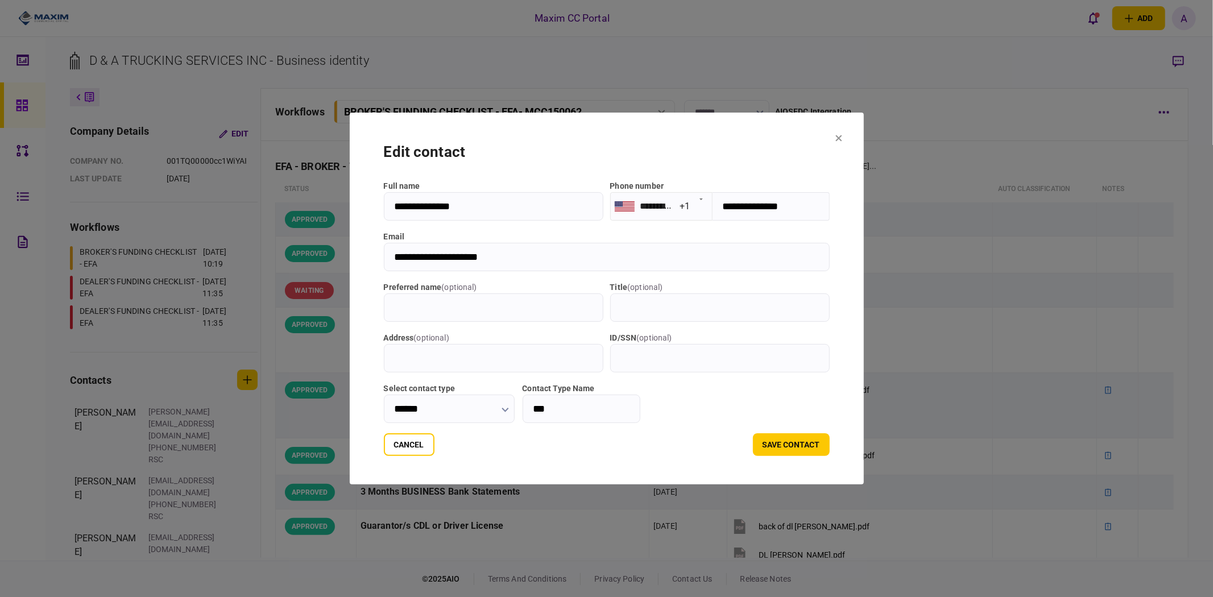
click at [842, 136] on icon at bounding box center [838, 138] width 7 height 7
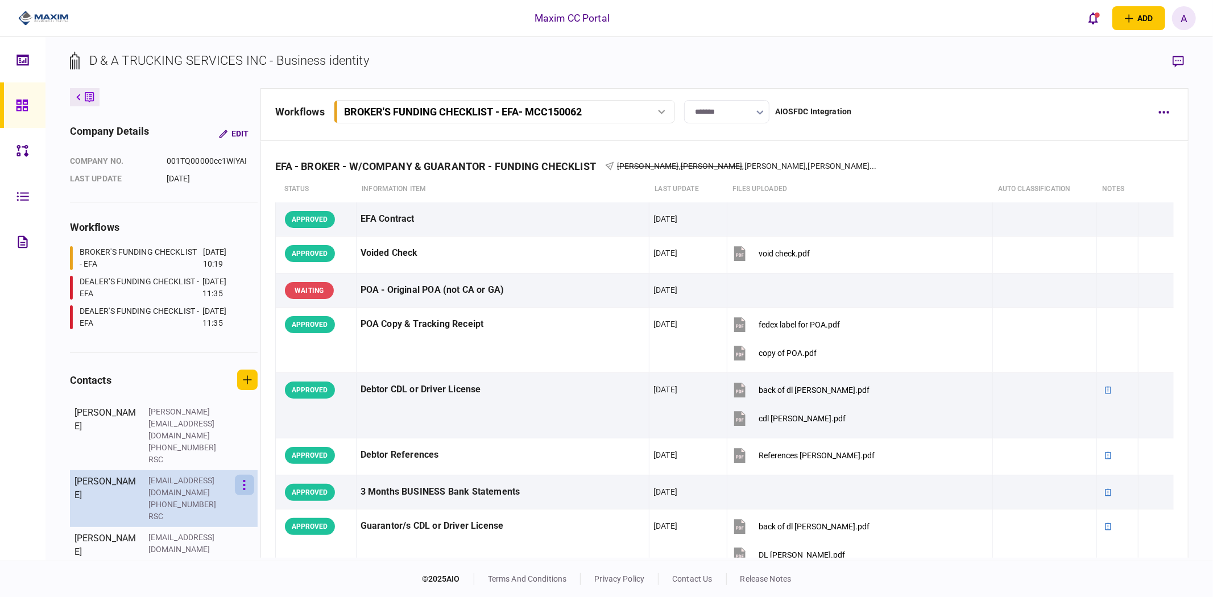
click at [240, 475] on button "button" at bounding box center [244, 485] width 19 height 20
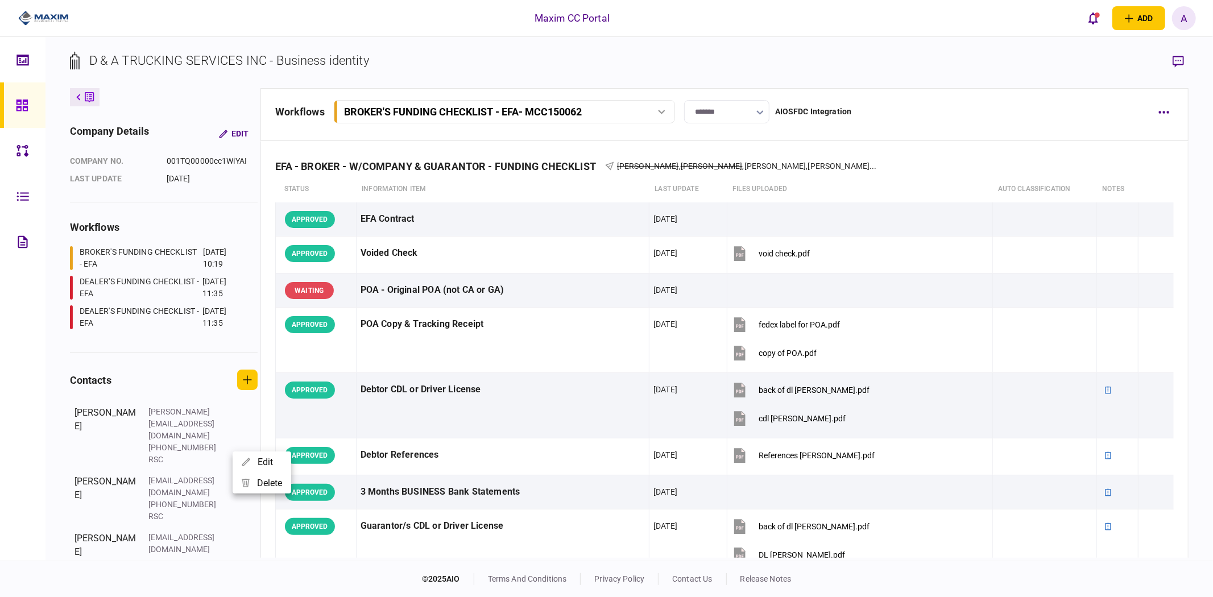
click at [1166, 112] on div at bounding box center [606, 298] width 1213 height 597
click at [1161, 113] on icon "button" at bounding box center [1163, 112] width 11 height 3
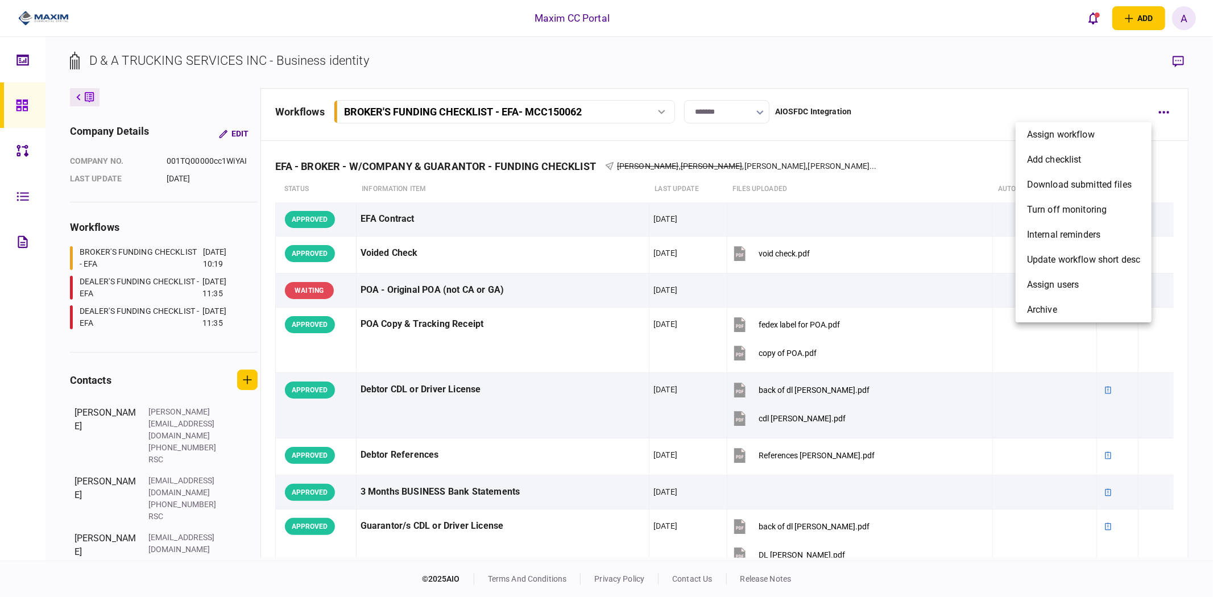
click at [912, 36] on div at bounding box center [606, 298] width 1213 height 597
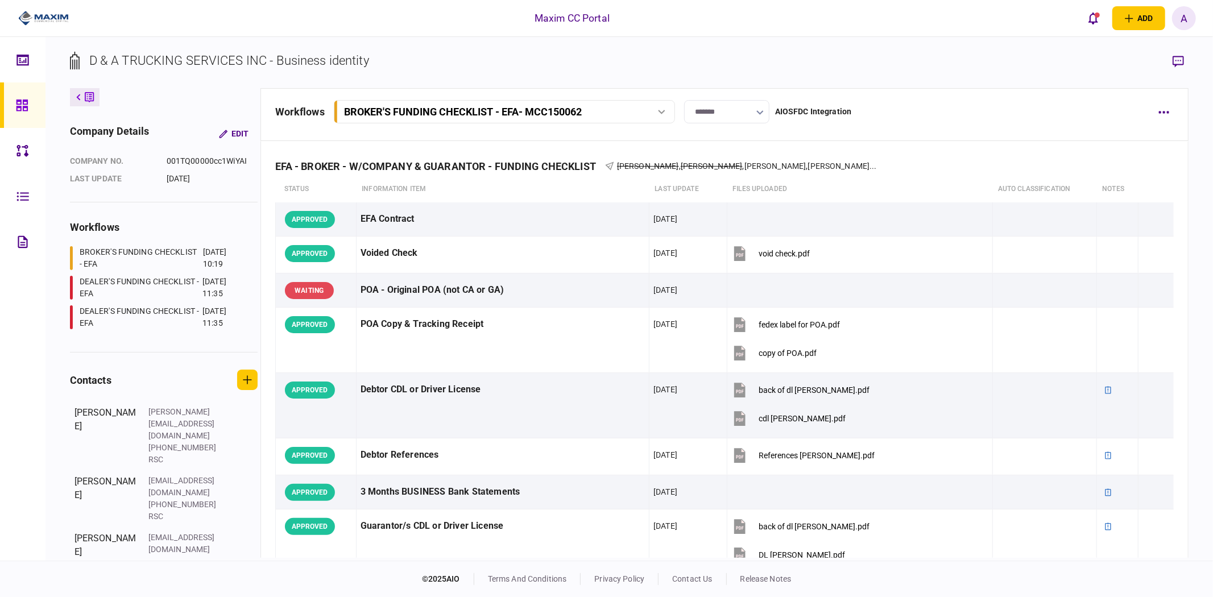
click at [112, 252] on div "BROKER'S FUNDING CHECKLIST - EFA" at bounding box center [140, 258] width 121 height 24
click at [106, 254] on div "BROKER'S FUNDING CHECKLIST - EFA" at bounding box center [140, 258] width 121 height 24
click at [122, 284] on div "DEALER'S FUNDING CHECKLIST - EFA" at bounding box center [140, 288] width 120 height 24
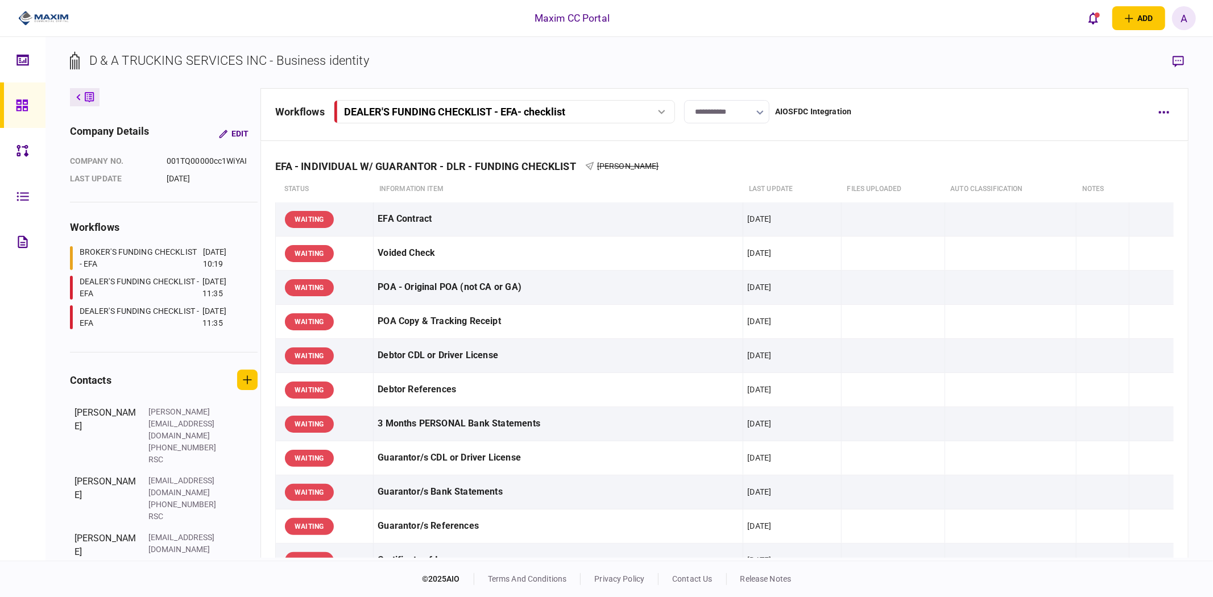
click at [110, 321] on div "DEALER'S FUNDING CHECKLIST - EFA" at bounding box center [140, 317] width 120 height 24
click at [104, 259] on div "BROKER'S FUNDING CHECKLIST - EFA" at bounding box center [140, 258] width 121 height 24
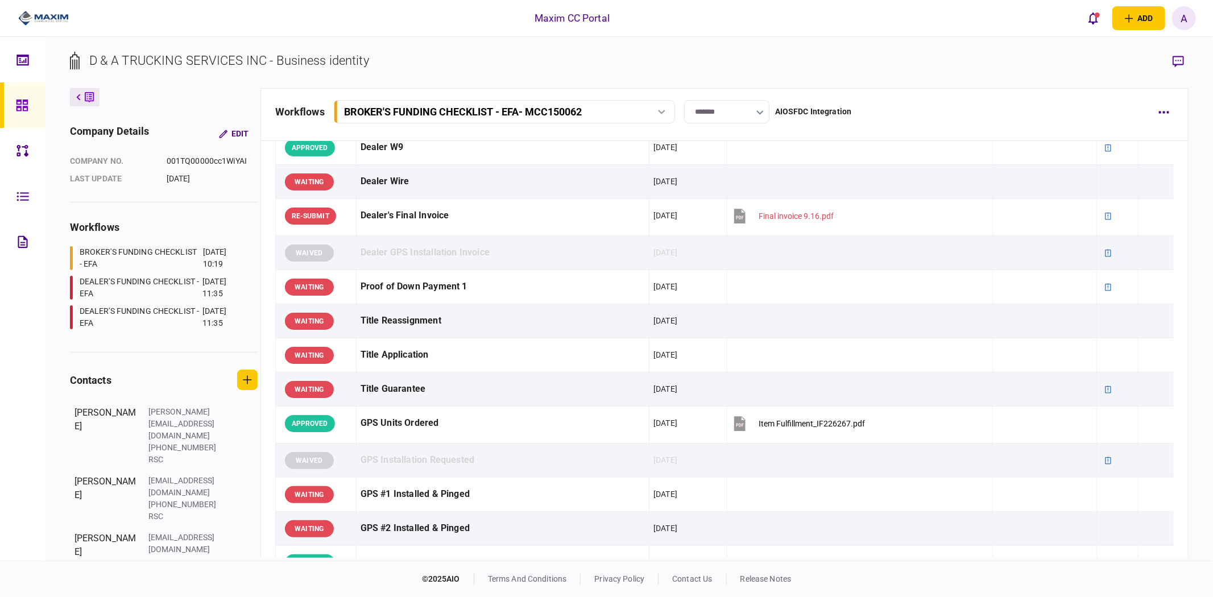
scroll to position [1504, 0]
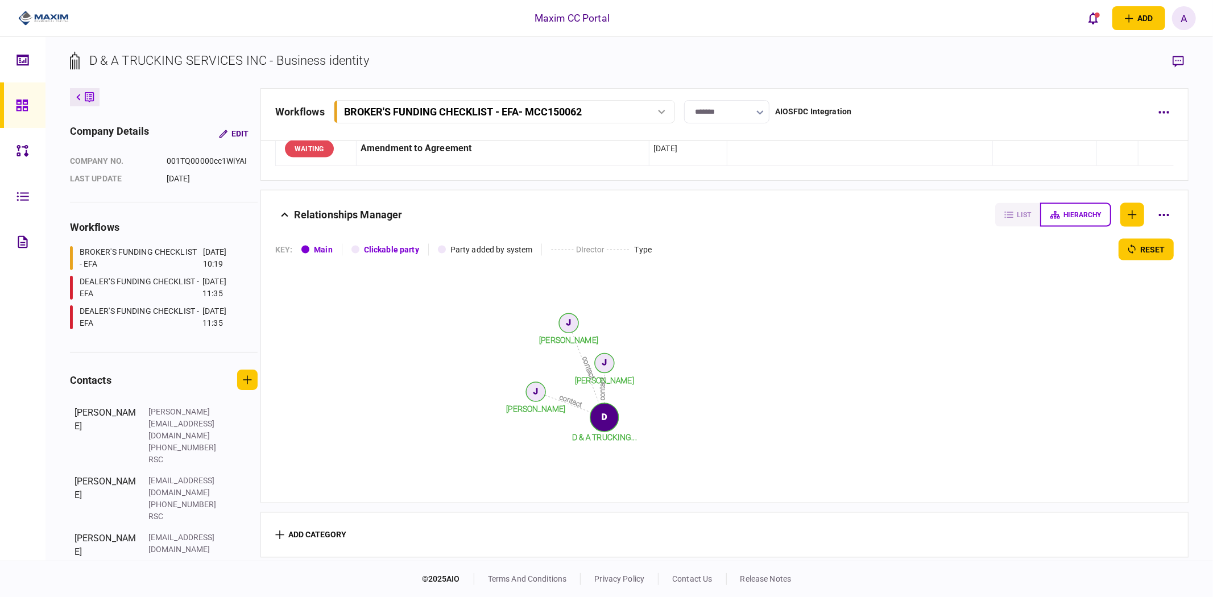
click at [603, 413] on text "D" at bounding box center [604, 416] width 5 height 9
click at [1158, 214] on icon "button" at bounding box center [1163, 215] width 11 height 3
click at [1072, 203] on div at bounding box center [606, 298] width 1213 height 597
click at [1061, 205] on button "hierarchy" at bounding box center [1075, 215] width 71 height 24
click at [564, 320] on circle at bounding box center [568, 323] width 19 height 19
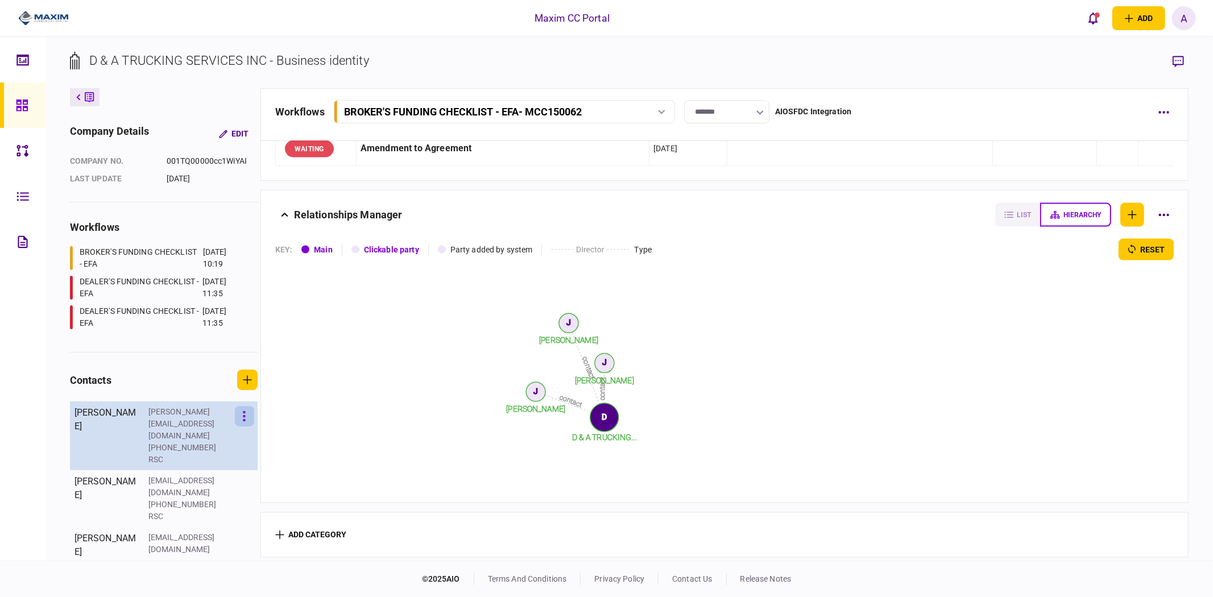
click at [243, 415] on icon "button" at bounding box center [244, 416] width 3 height 11
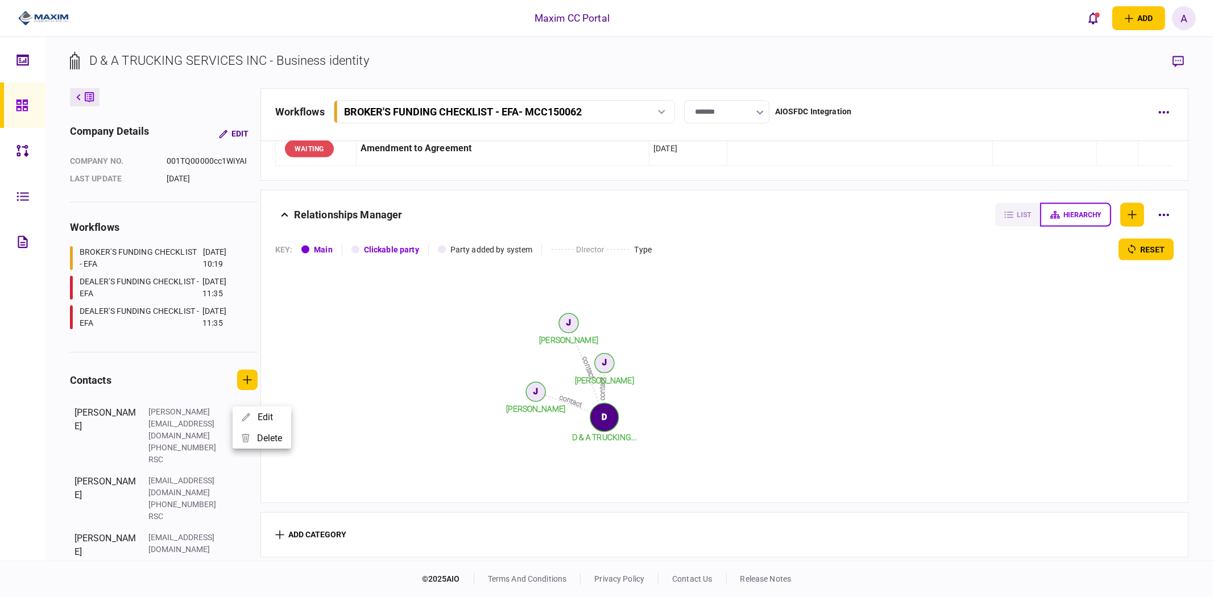
click at [370, 469] on div at bounding box center [606, 298] width 1213 height 597
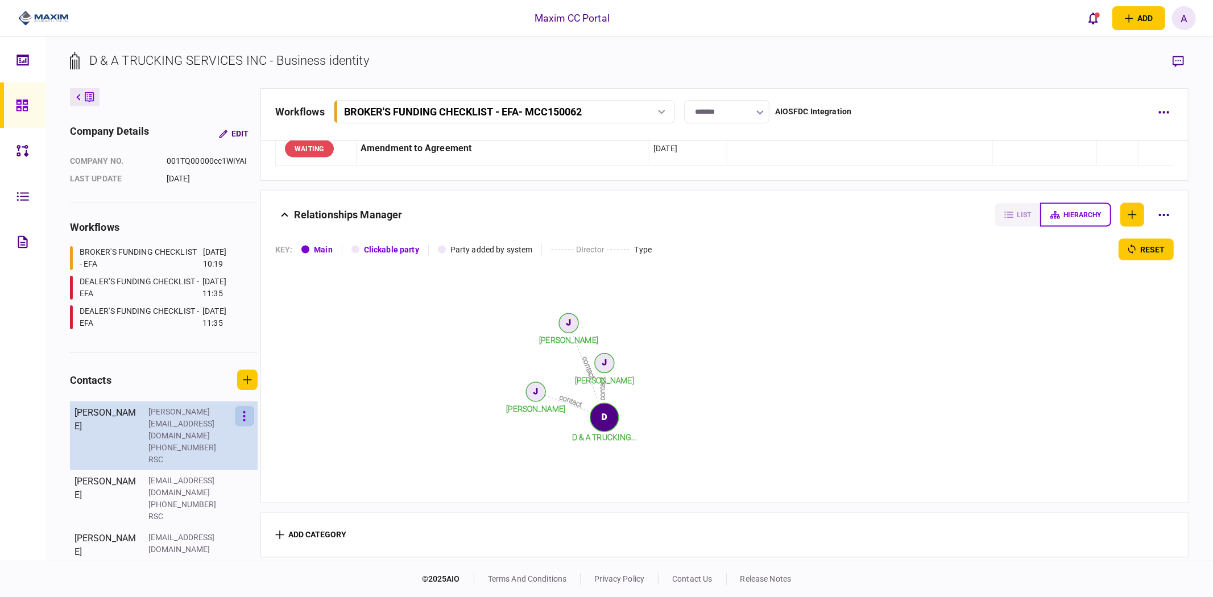
click at [243, 412] on icon "button" at bounding box center [244, 416] width 3 height 11
